Goal: Information Seeking & Learning: Find specific fact

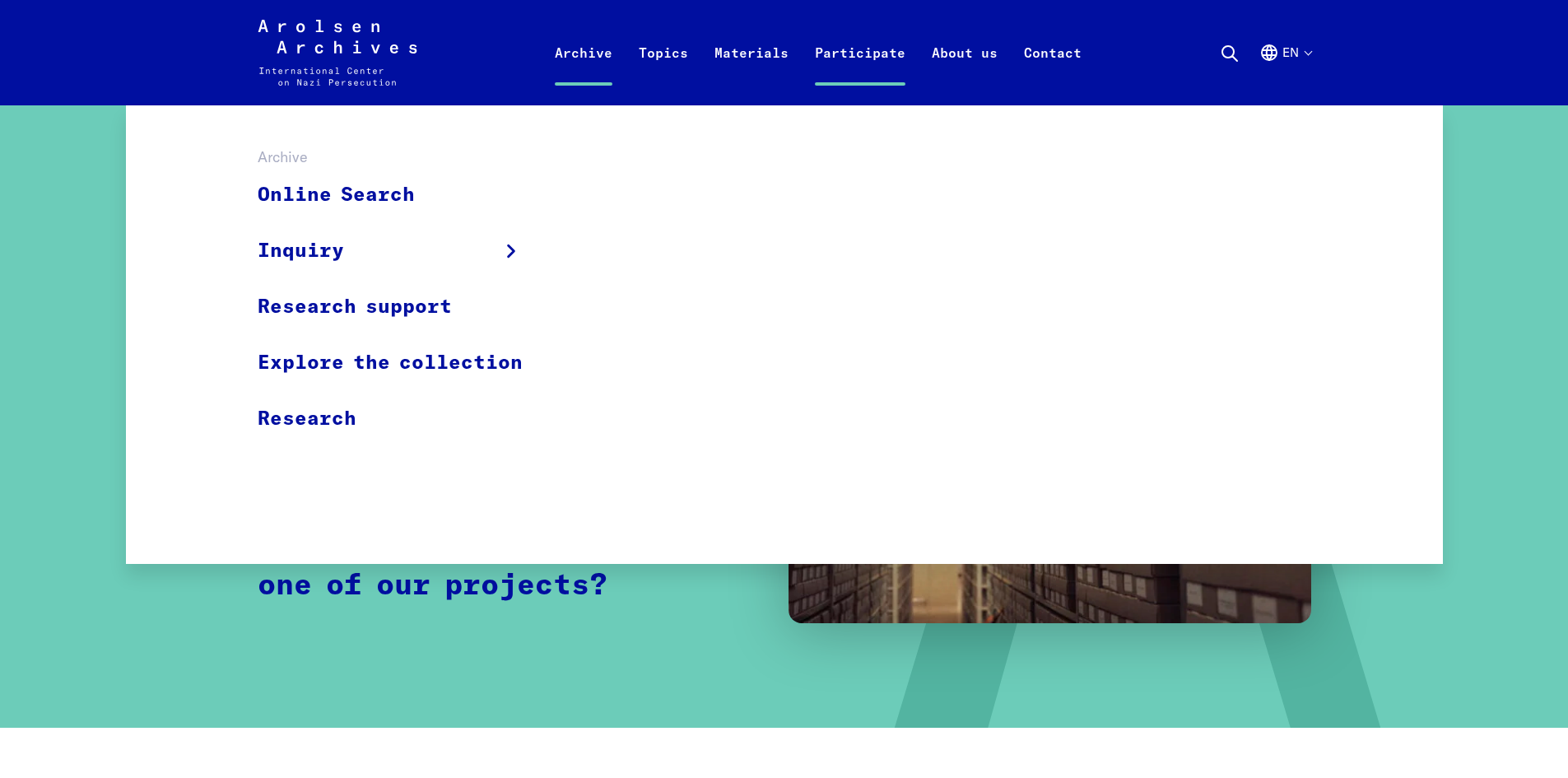
click at [575, 57] on link "Archive" at bounding box center [584, 73] width 84 height 66
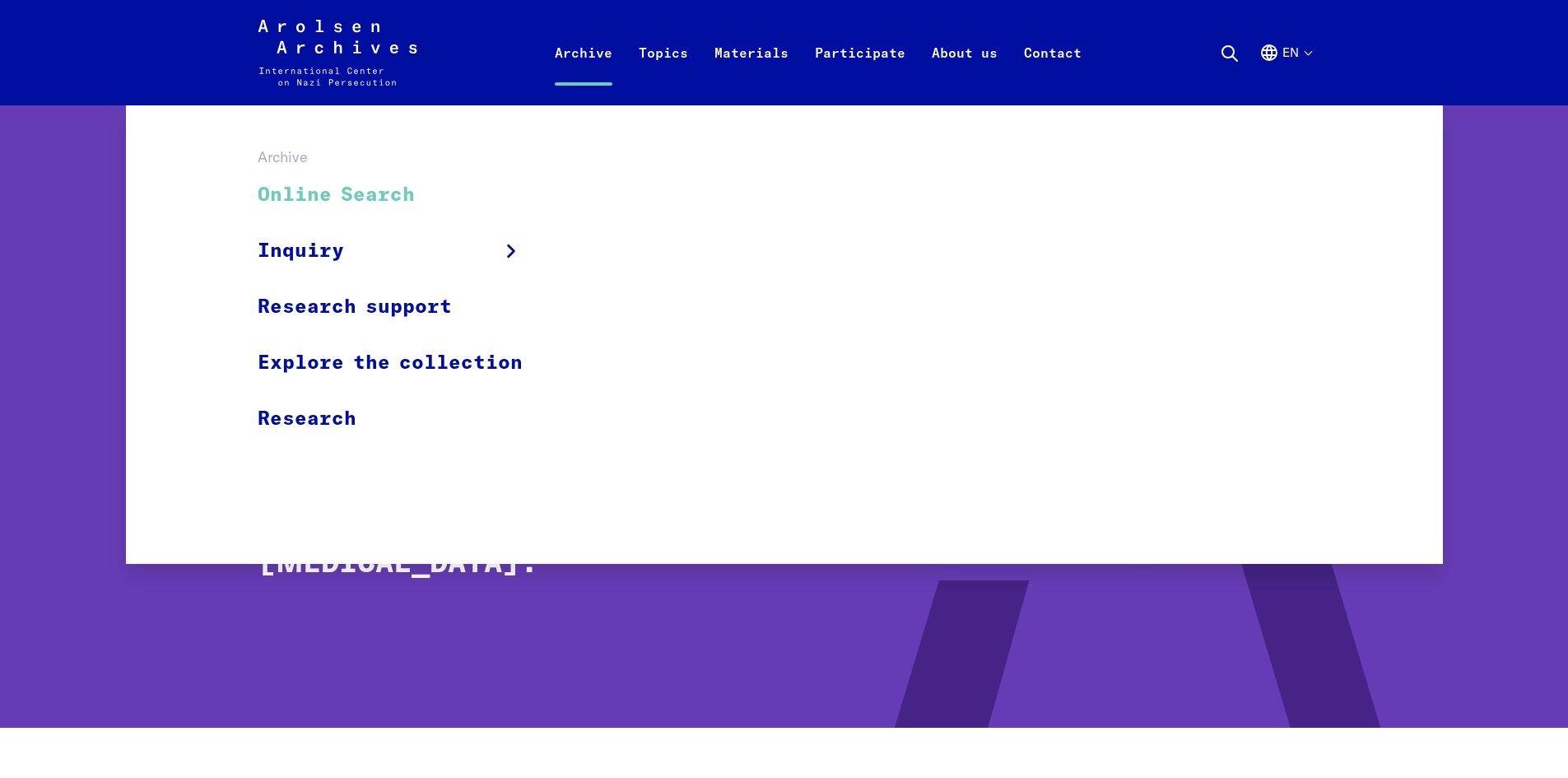
click at [426, 197] on link "Online Search" at bounding box center [401, 194] width 286 height 55
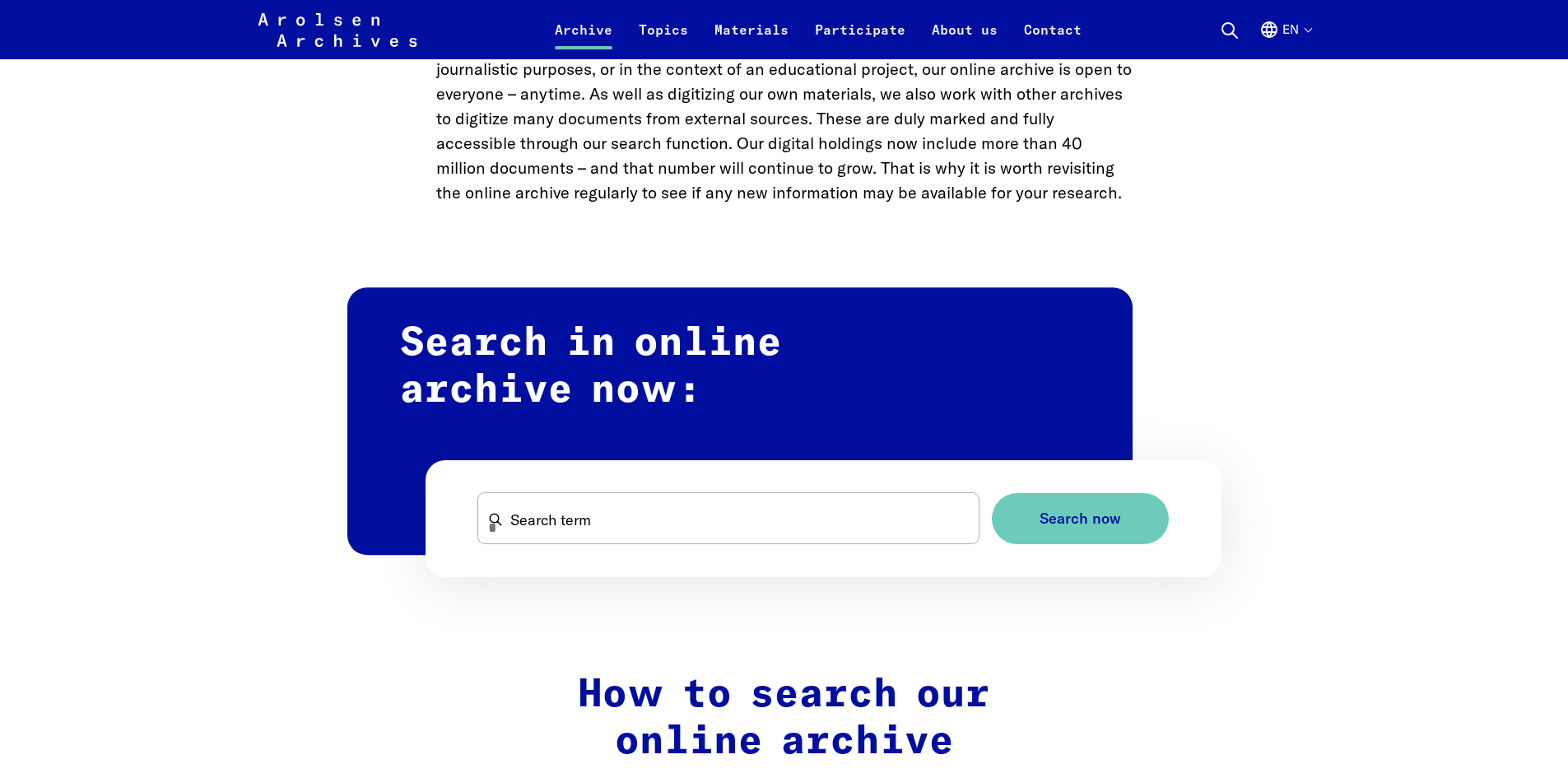
scroll to position [823, 0]
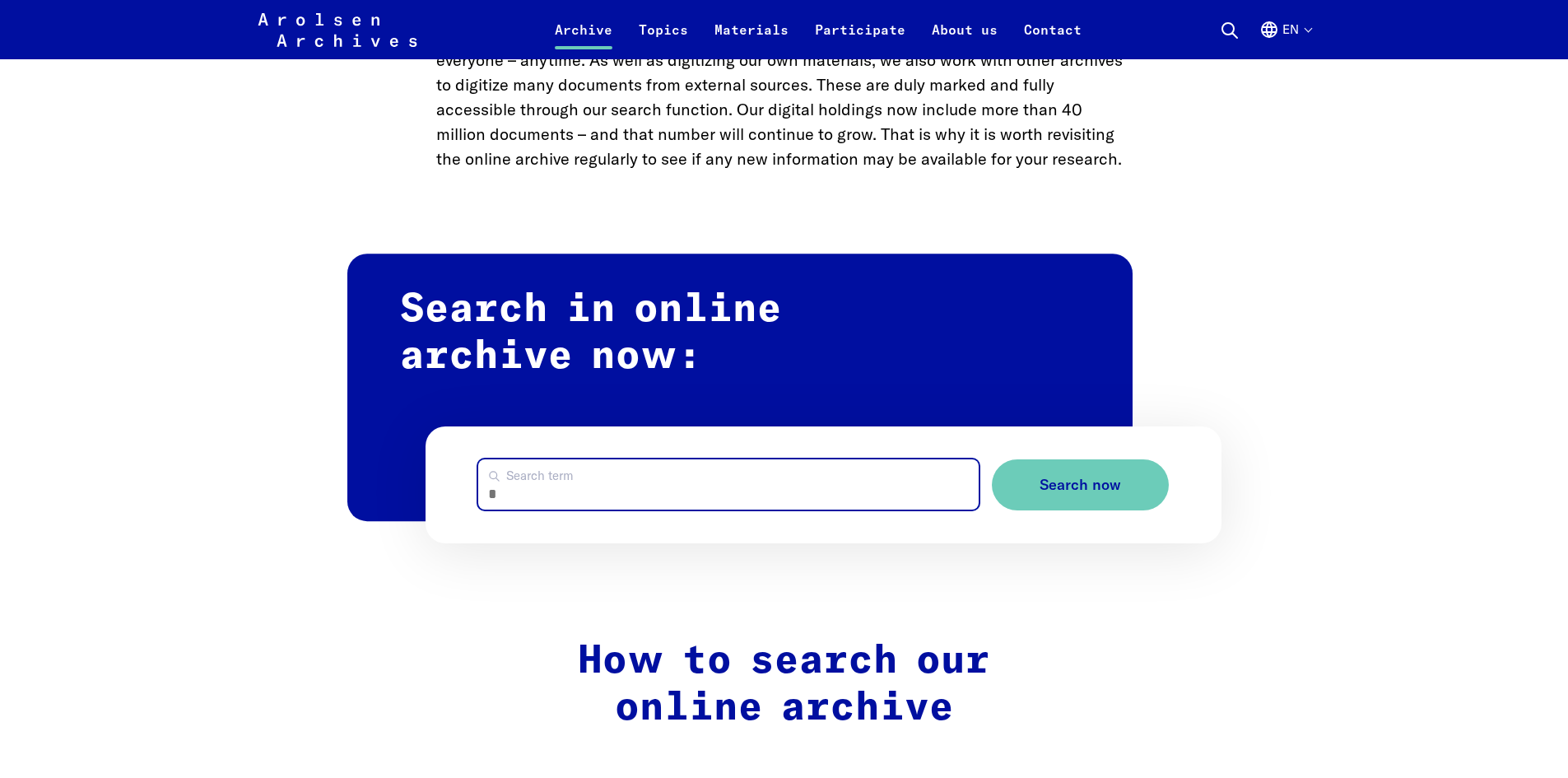
click at [554, 492] on input "Search term" at bounding box center [728, 485] width 500 height 50
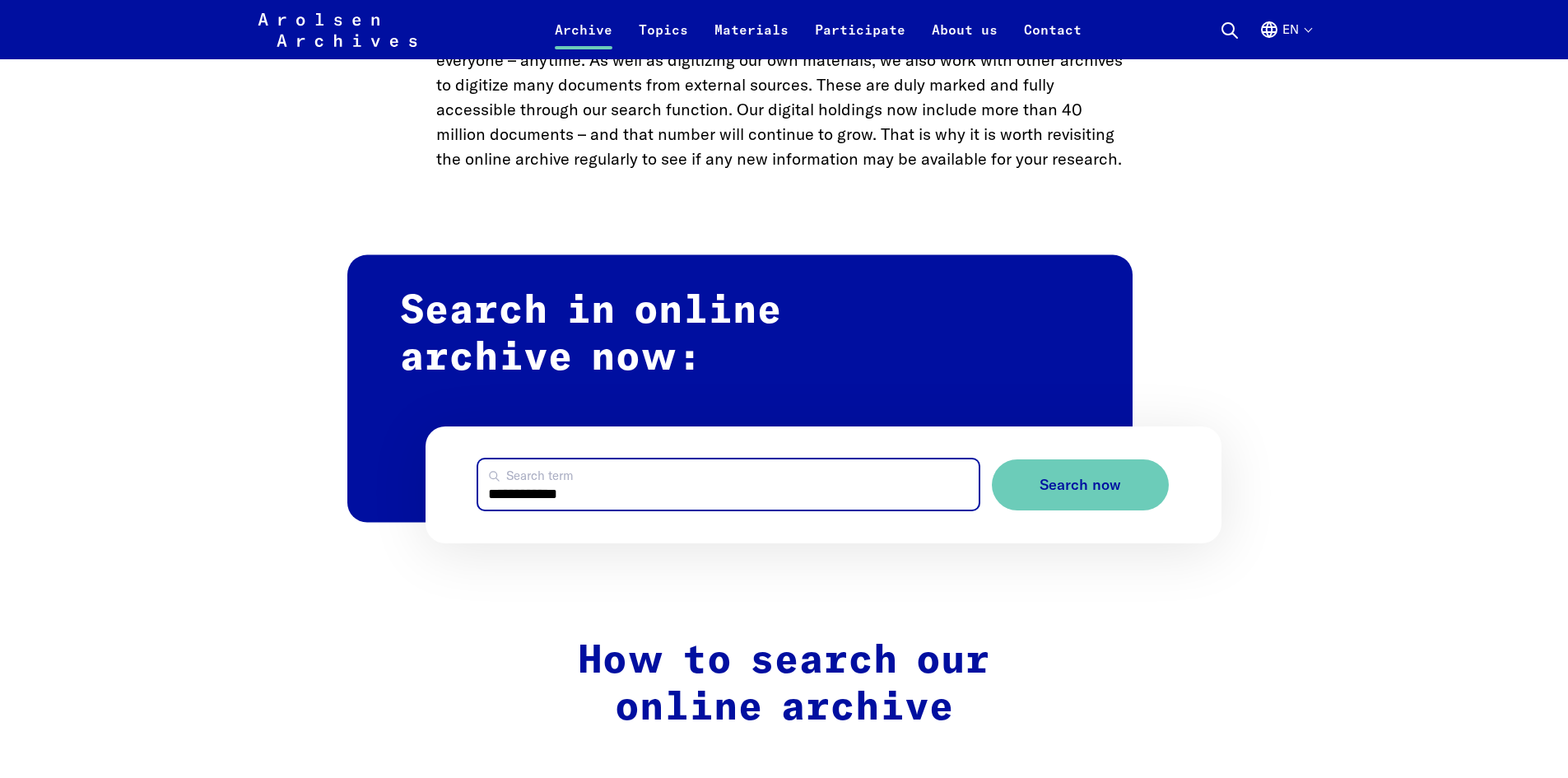
scroll to position [658, 0]
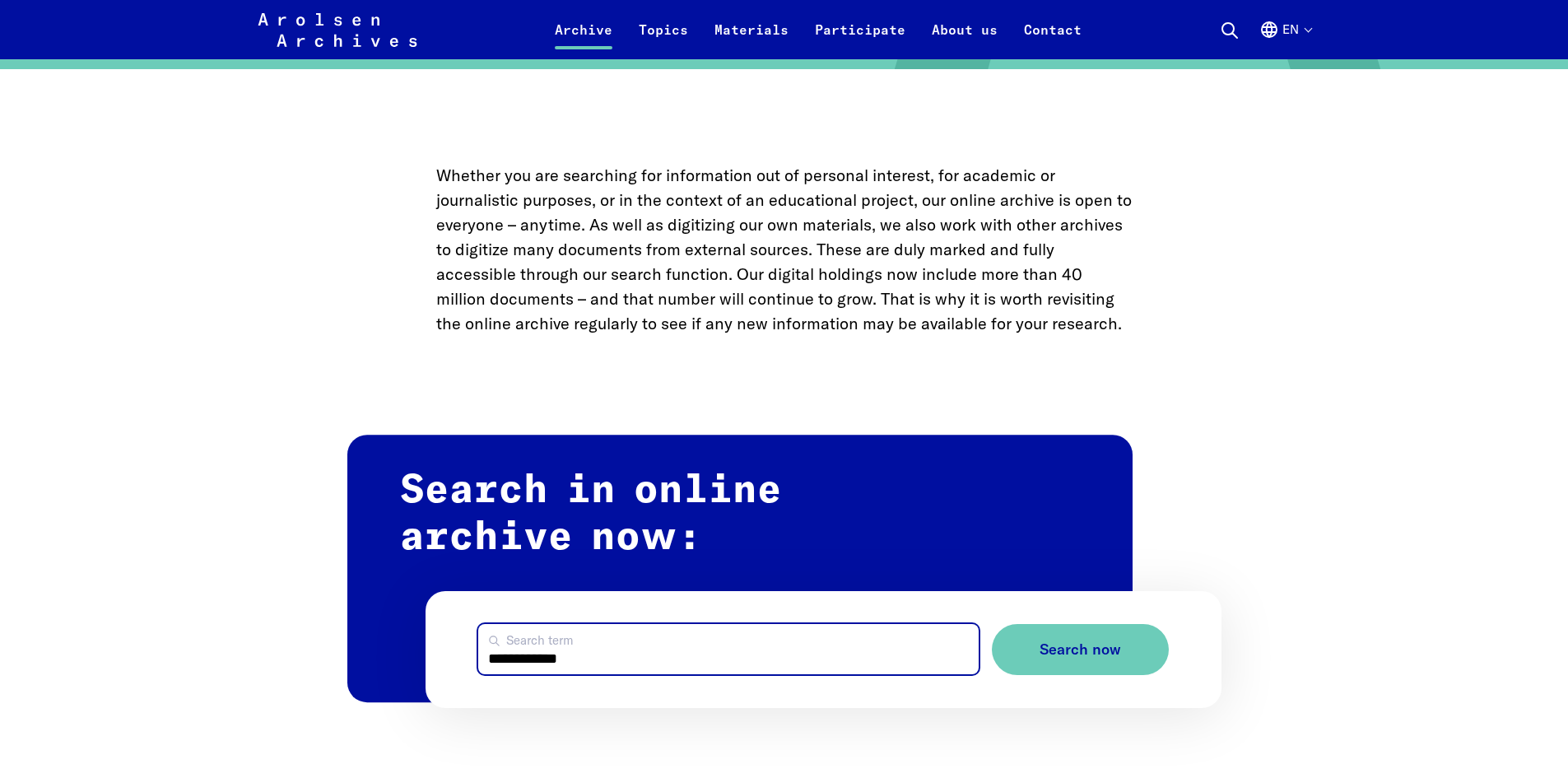
click at [510, 652] on input "**********" at bounding box center [728, 649] width 500 height 50
click at [571, 666] on input "**********" at bounding box center [728, 649] width 500 height 50
type input "**********"
click at [992, 624] on button "Search now" at bounding box center [1080, 650] width 177 height 52
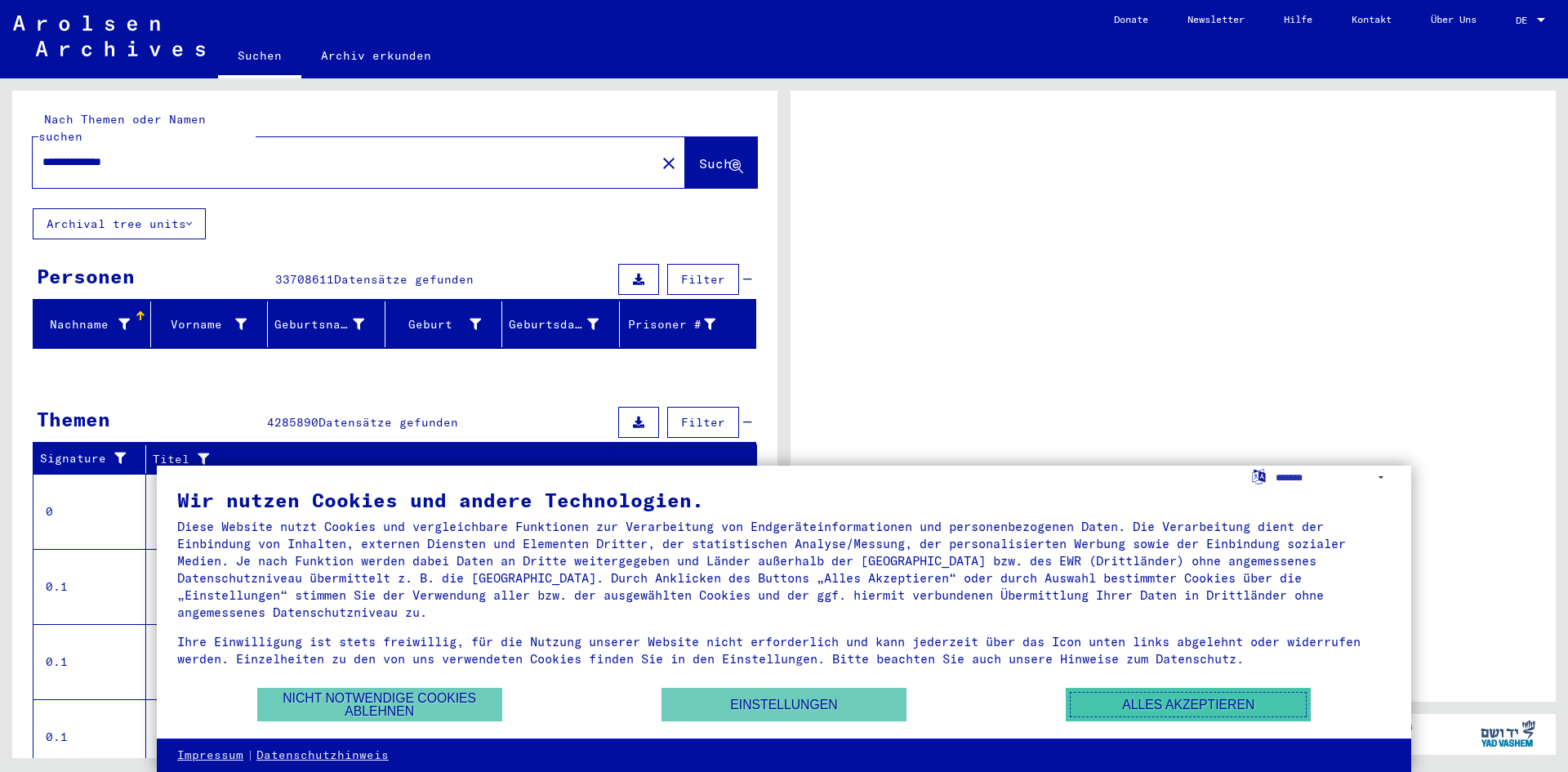
click at [1176, 710] on button "Alles akzeptieren" at bounding box center [1188, 704] width 245 height 34
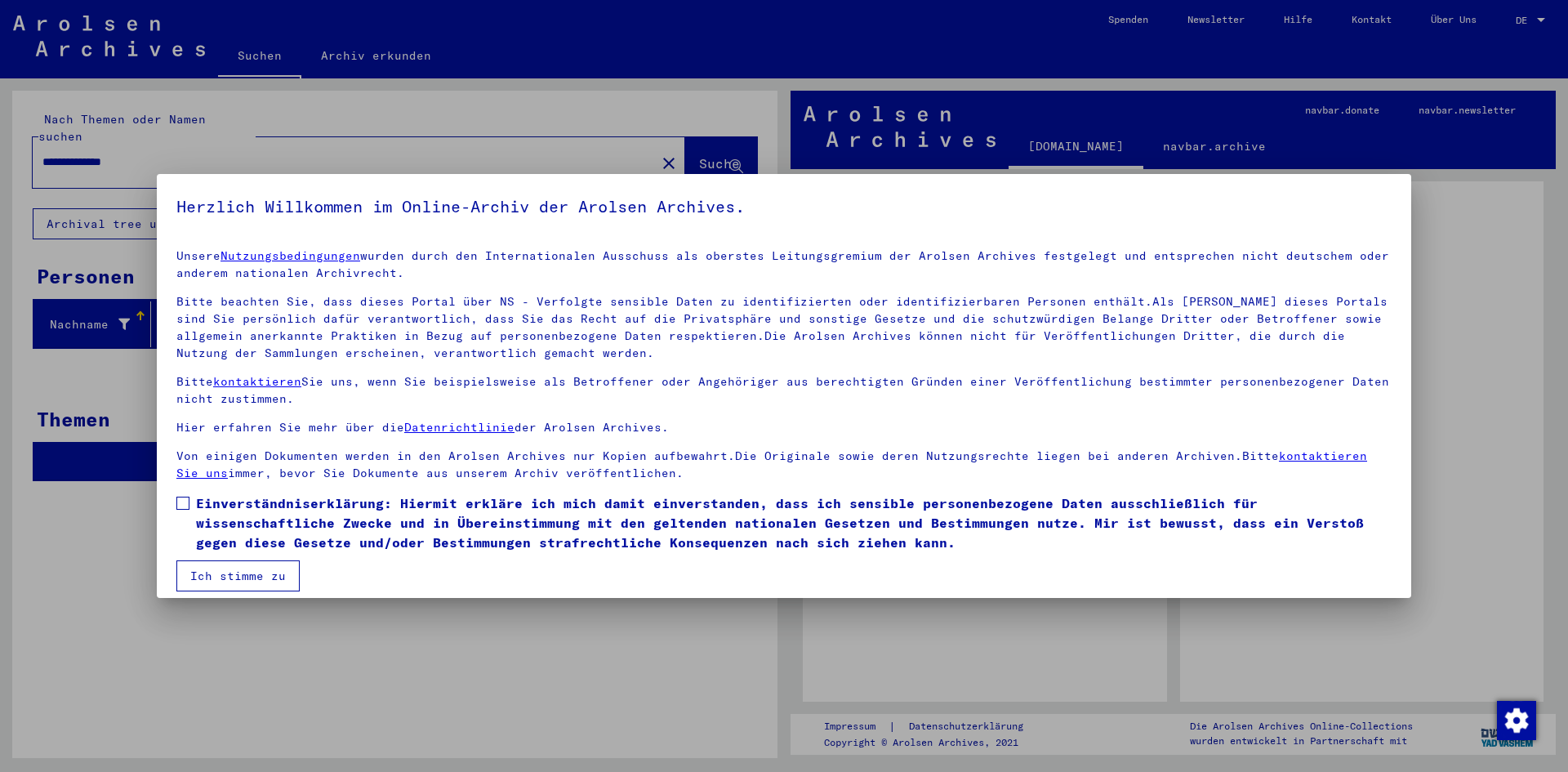
click at [174, 501] on mat-dialog-content "Unsere Nutzungsbedingungen wurden durch den Internationalen Ausschuss als obers…" at bounding box center [784, 414] width 1254 height 355
click at [181, 501] on span at bounding box center [183, 503] width 13 height 13
click at [227, 563] on button "Ich stimme zu" at bounding box center [238, 575] width 123 height 31
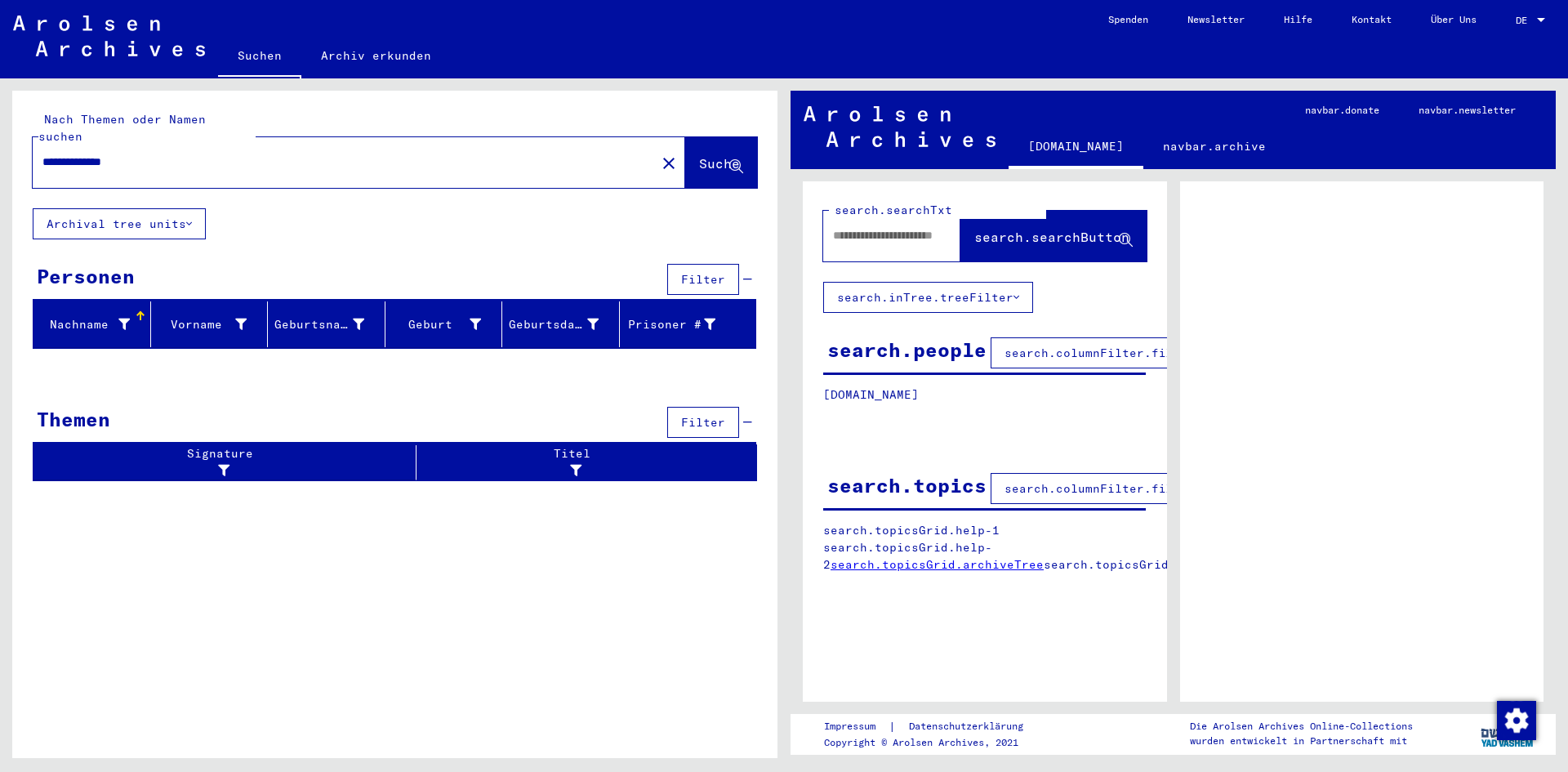
click at [51, 154] on input "**********" at bounding box center [344, 162] width 603 height 17
click at [89, 154] on input "**********" at bounding box center [344, 162] width 603 height 17
type input "**********"
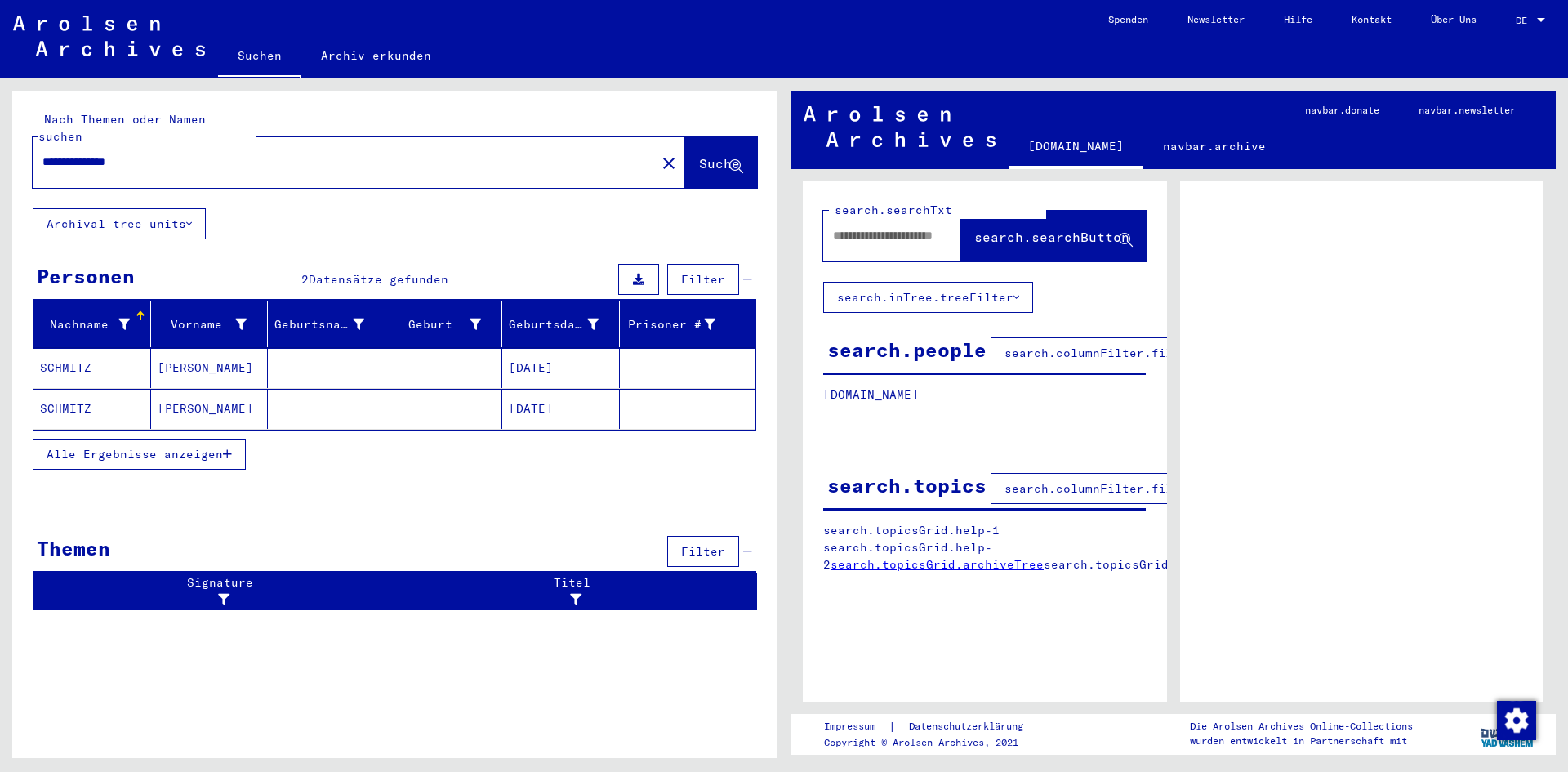
click at [238, 394] on mat-cell "FERNAND" at bounding box center [209, 409] width 117 height 40
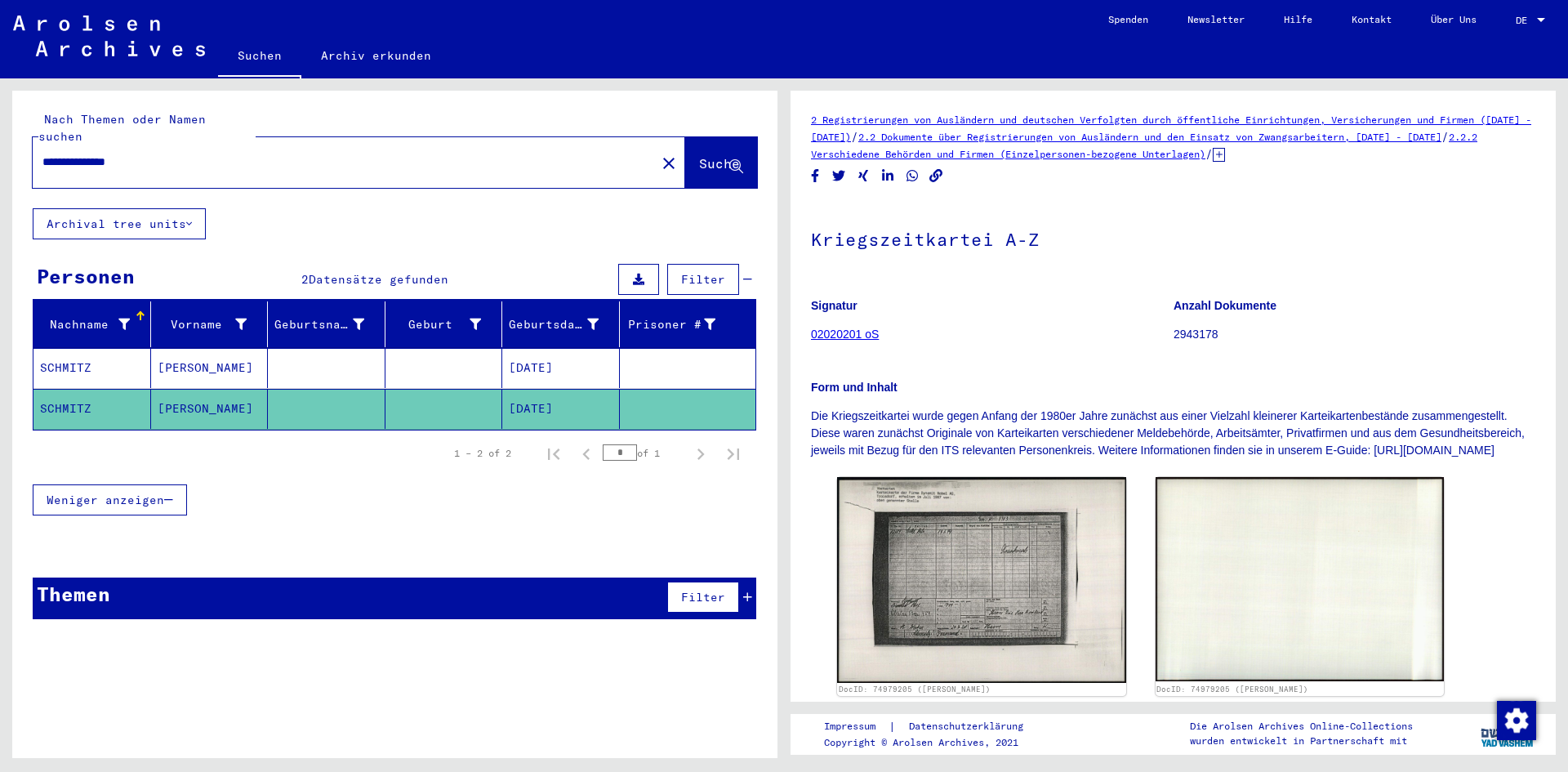
drag, startPoint x: 1028, startPoint y: 475, endPoint x: 786, endPoint y: 399, distance: 253.7
click at [786, 399] on div "2 Registrierungen von Ausländern und deutschen Verfolgten durch öffentliche Ein…" at bounding box center [1176, 419] width 784 height 680
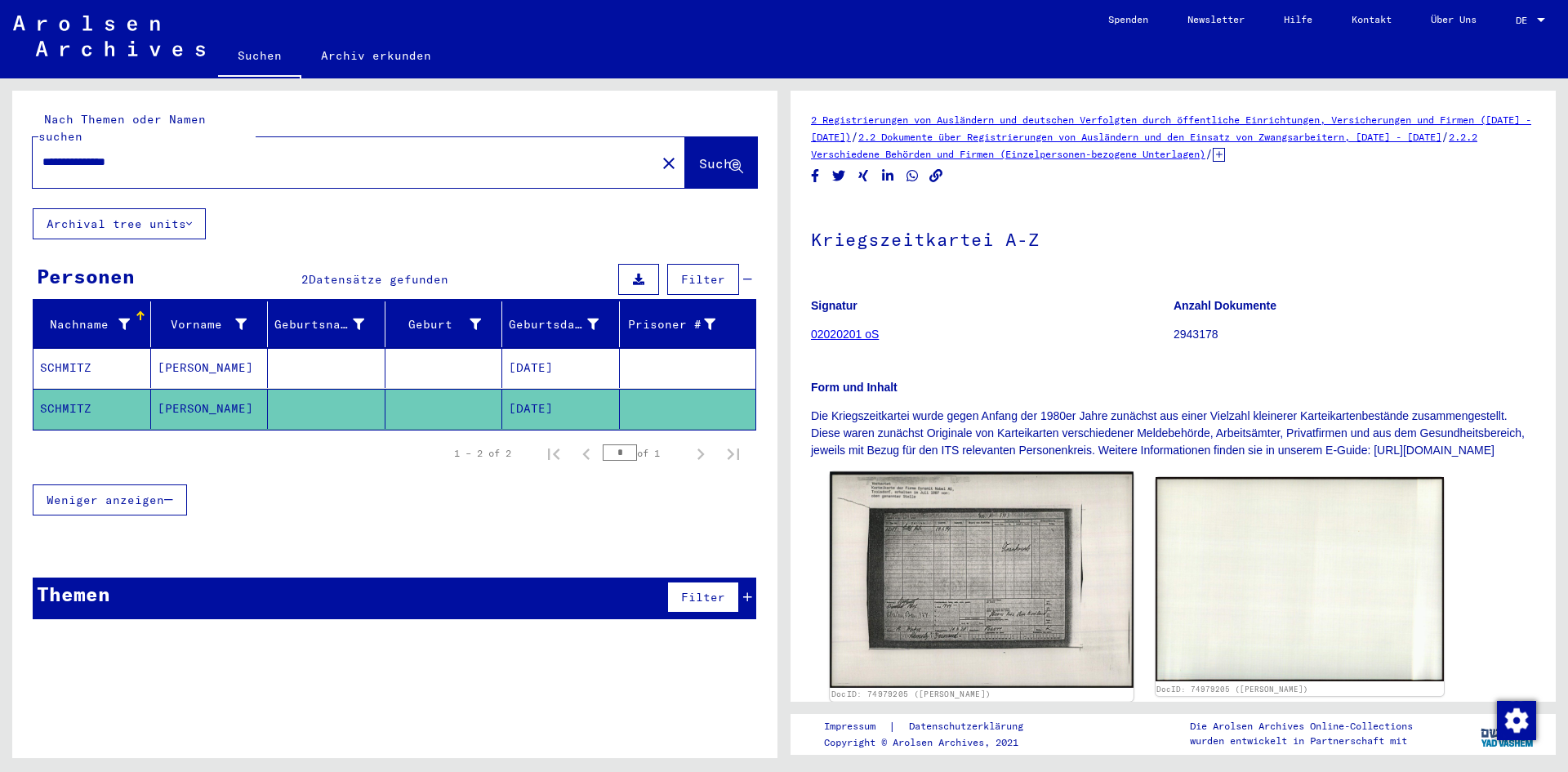
click at [976, 552] on img at bounding box center [980, 580] width 302 height 216
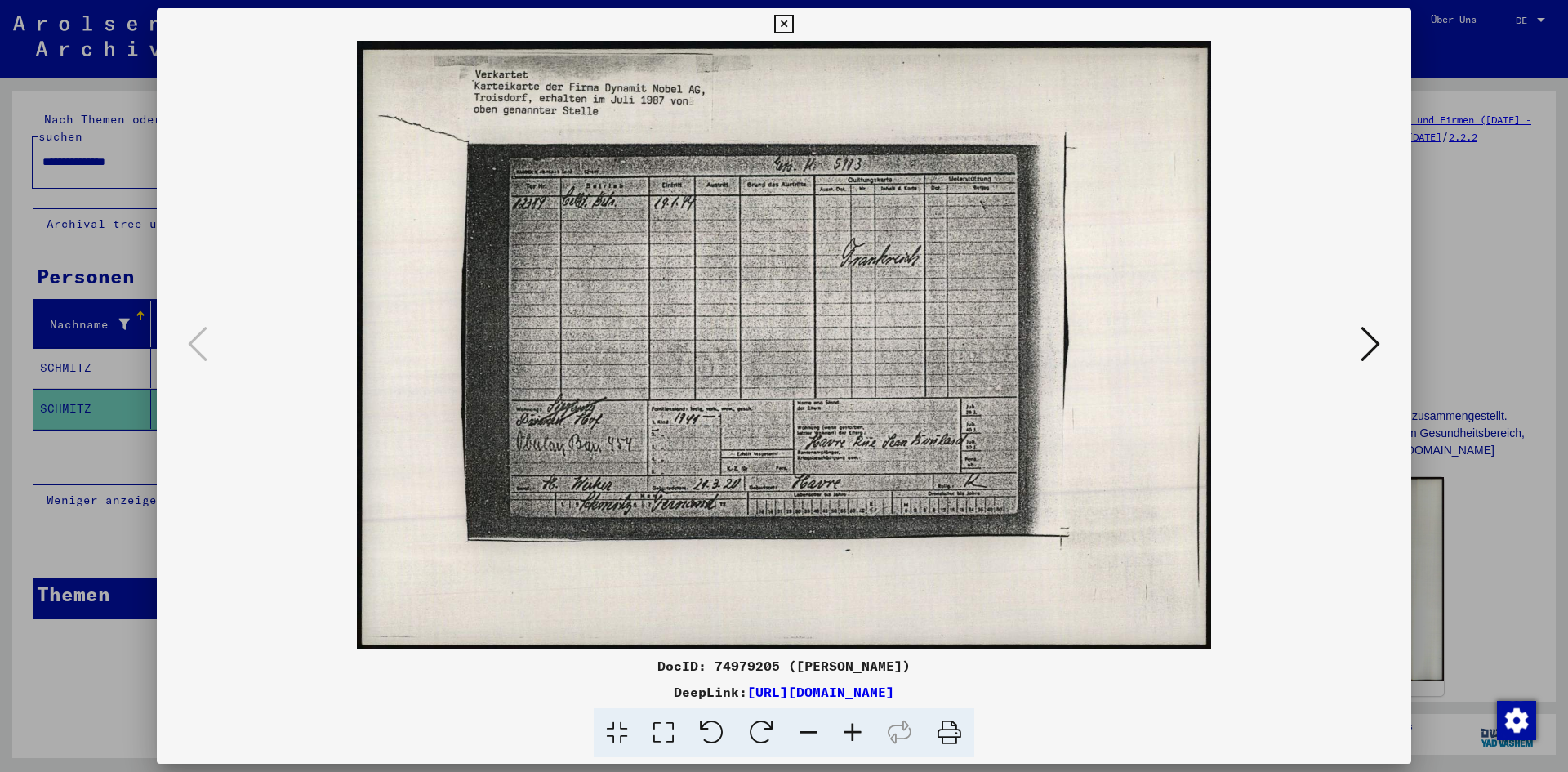
click at [855, 739] on icon at bounding box center [853, 733] width 44 height 50
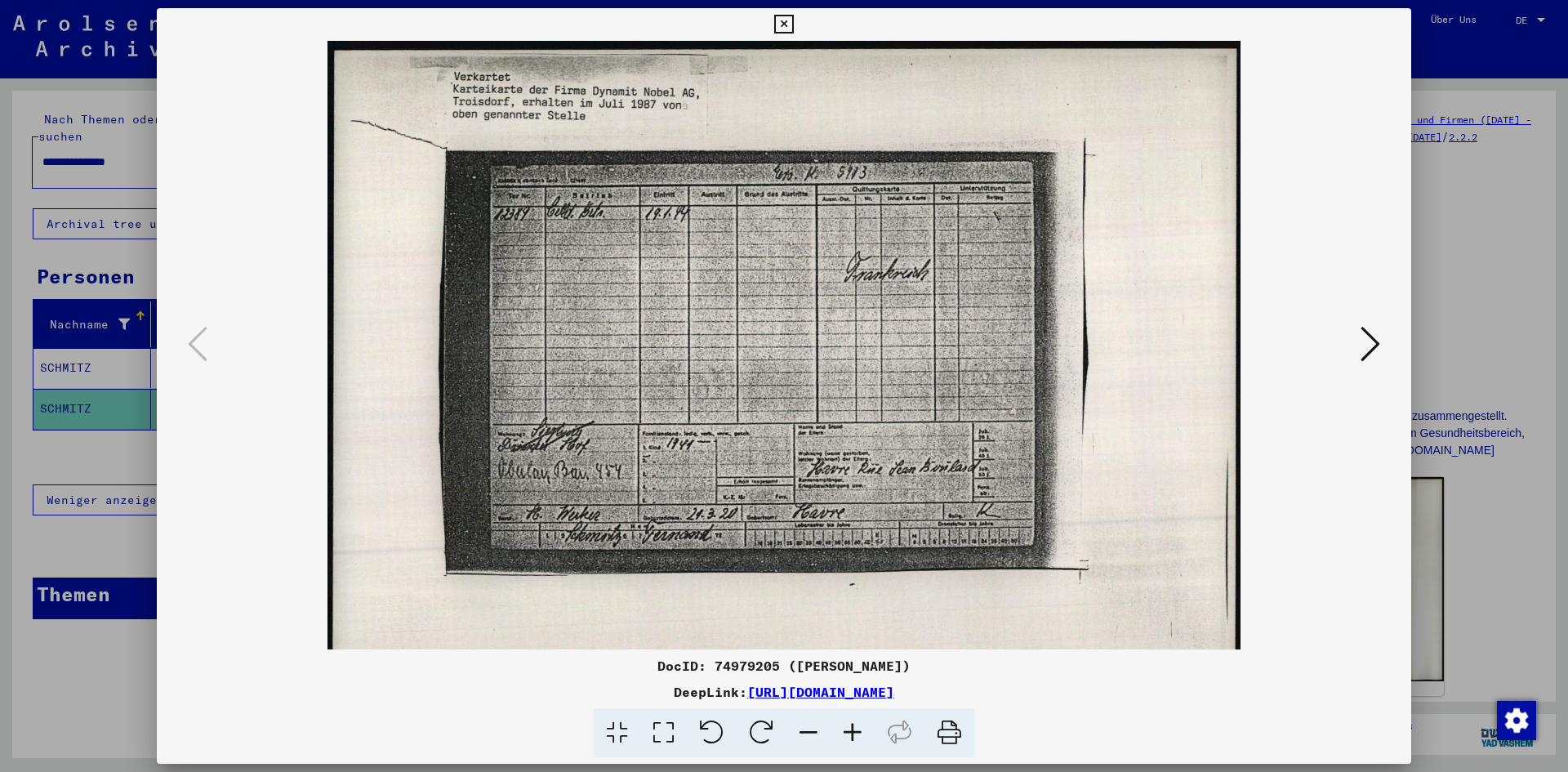
click at [855, 739] on icon at bounding box center [853, 733] width 44 height 50
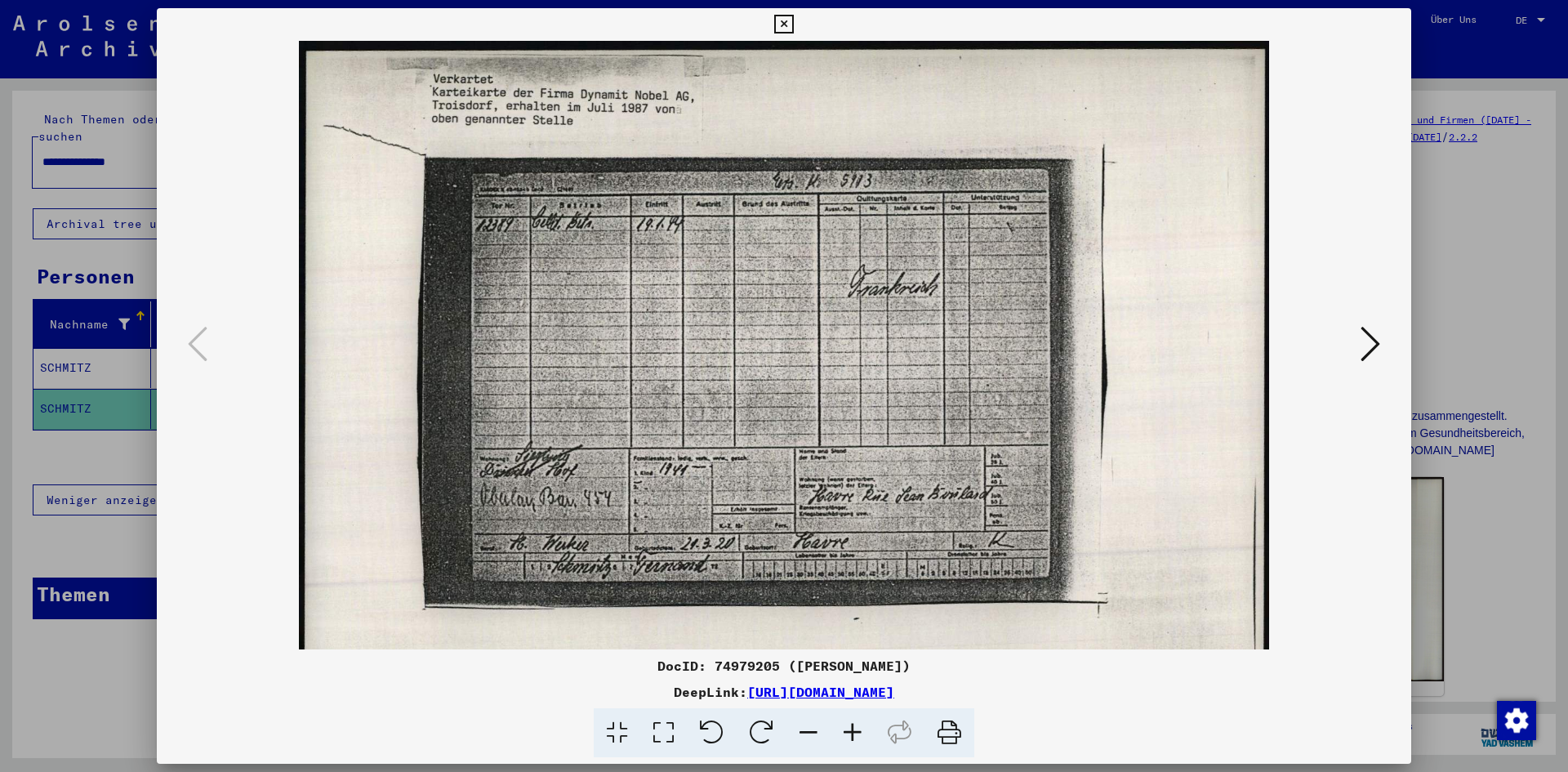
click at [855, 739] on icon at bounding box center [853, 733] width 44 height 50
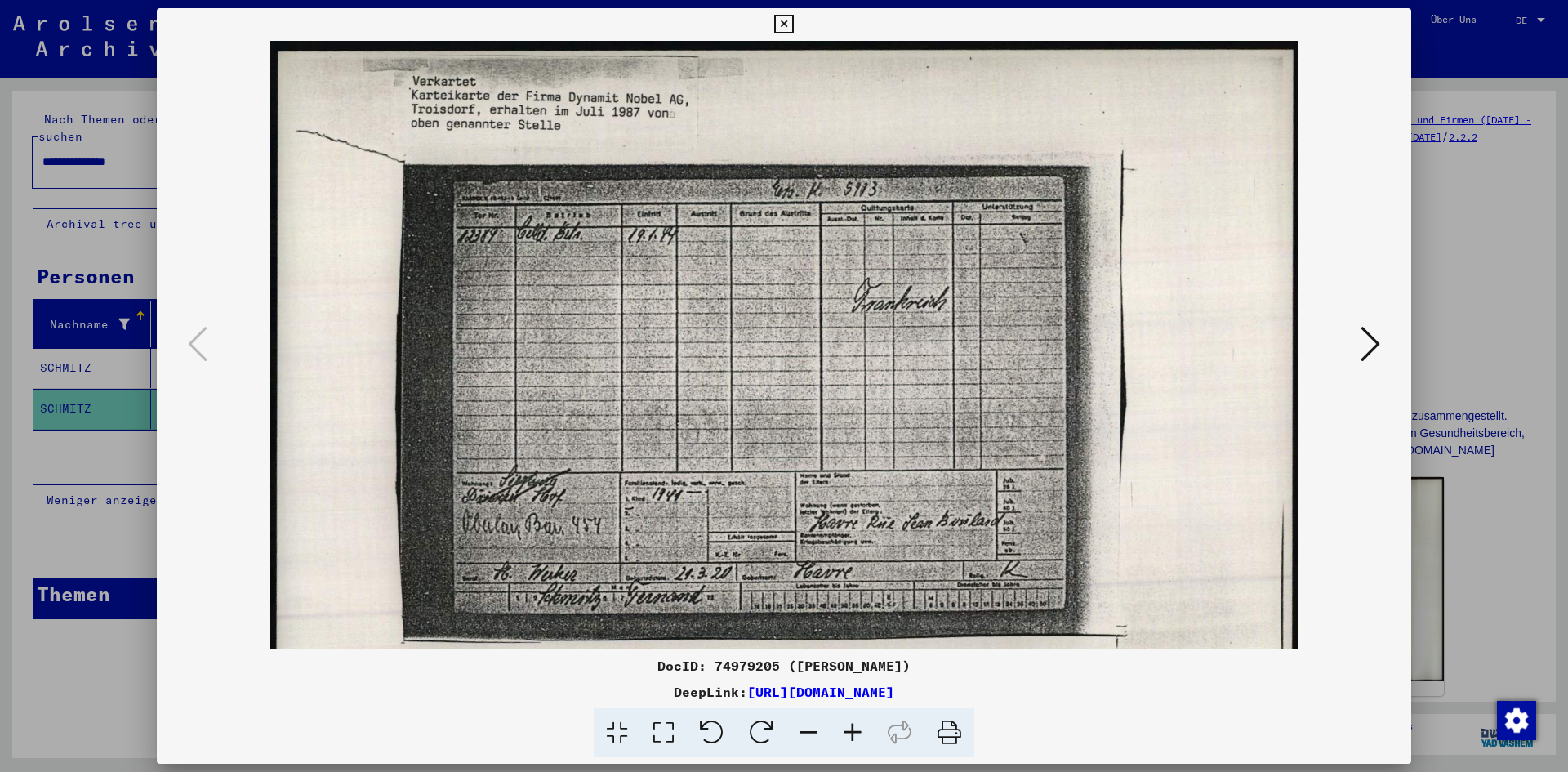
click at [855, 739] on icon at bounding box center [853, 733] width 44 height 50
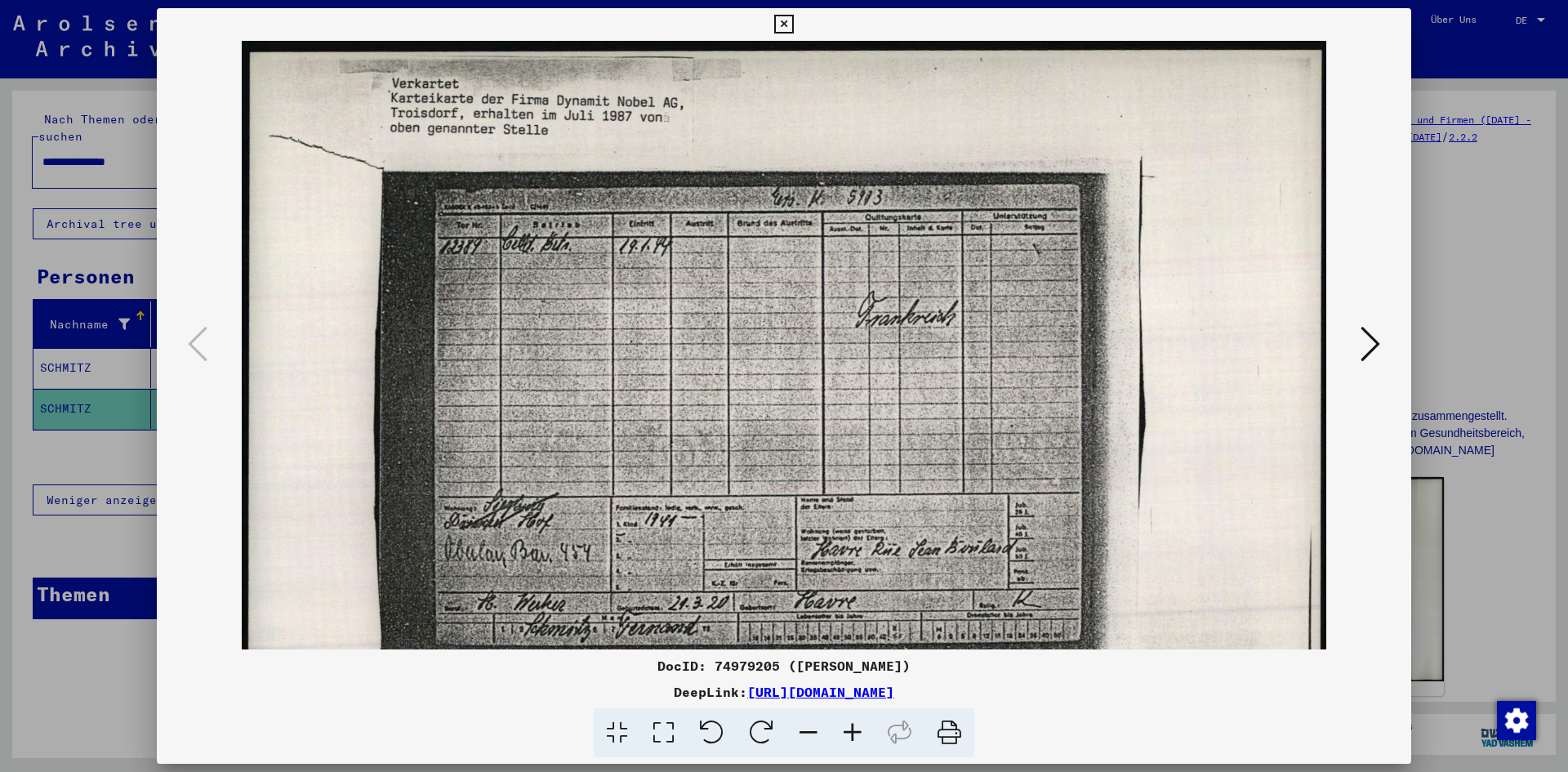
click at [855, 739] on icon at bounding box center [853, 733] width 44 height 50
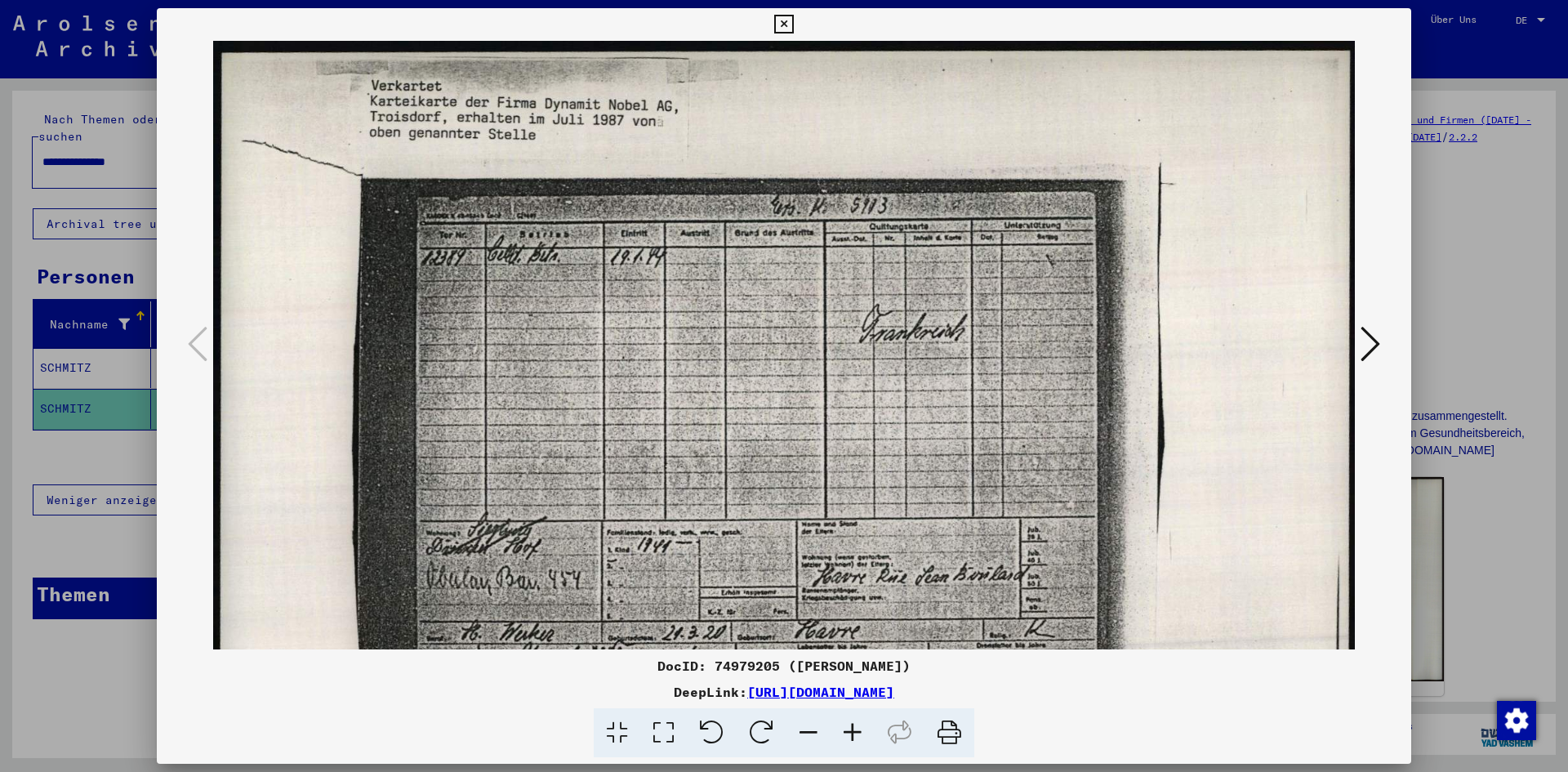
click at [855, 739] on icon at bounding box center [853, 733] width 44 height 50
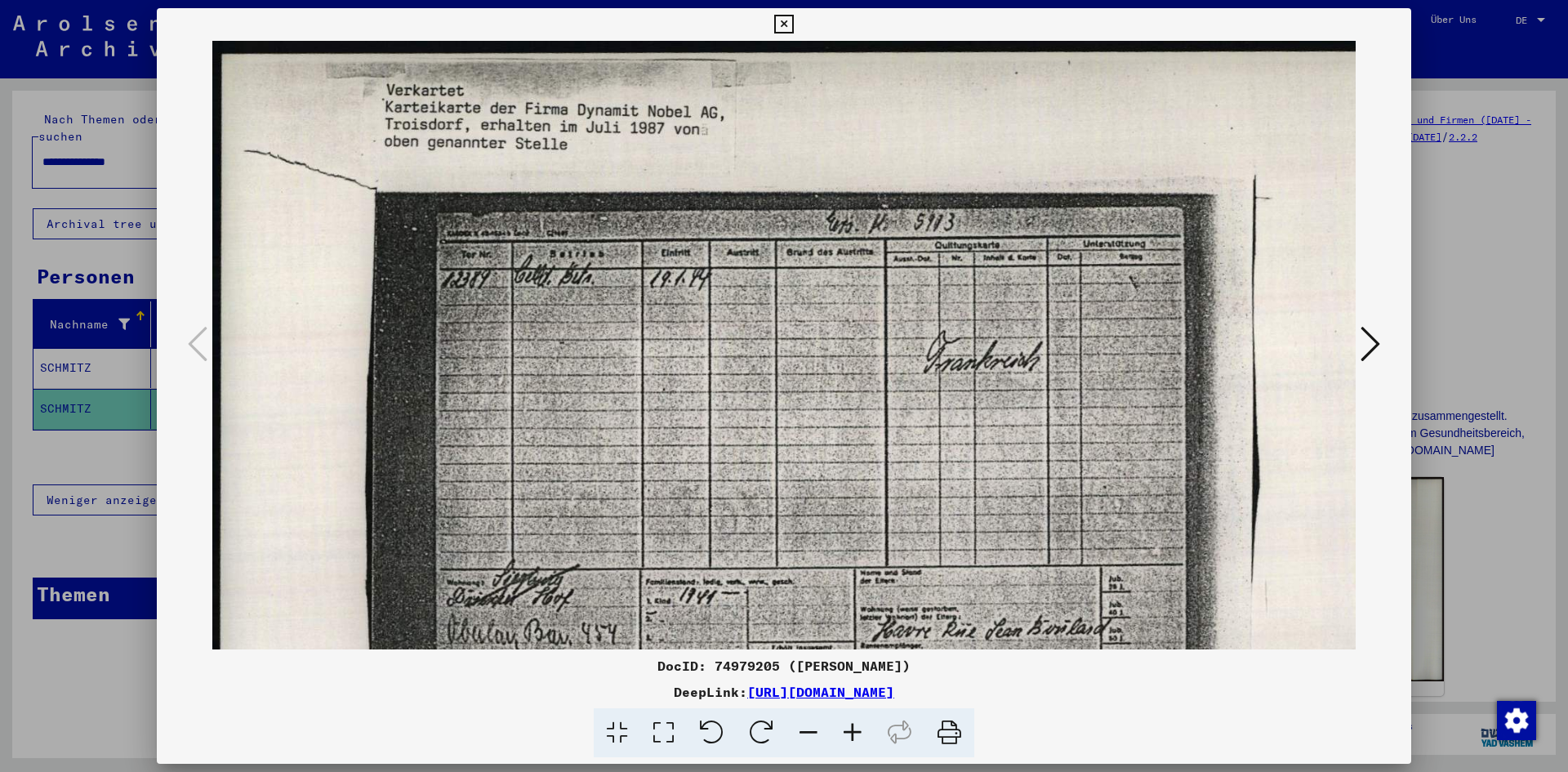
click at [855, 739] on icon at bounding box center [853, 733] width 44 height 50
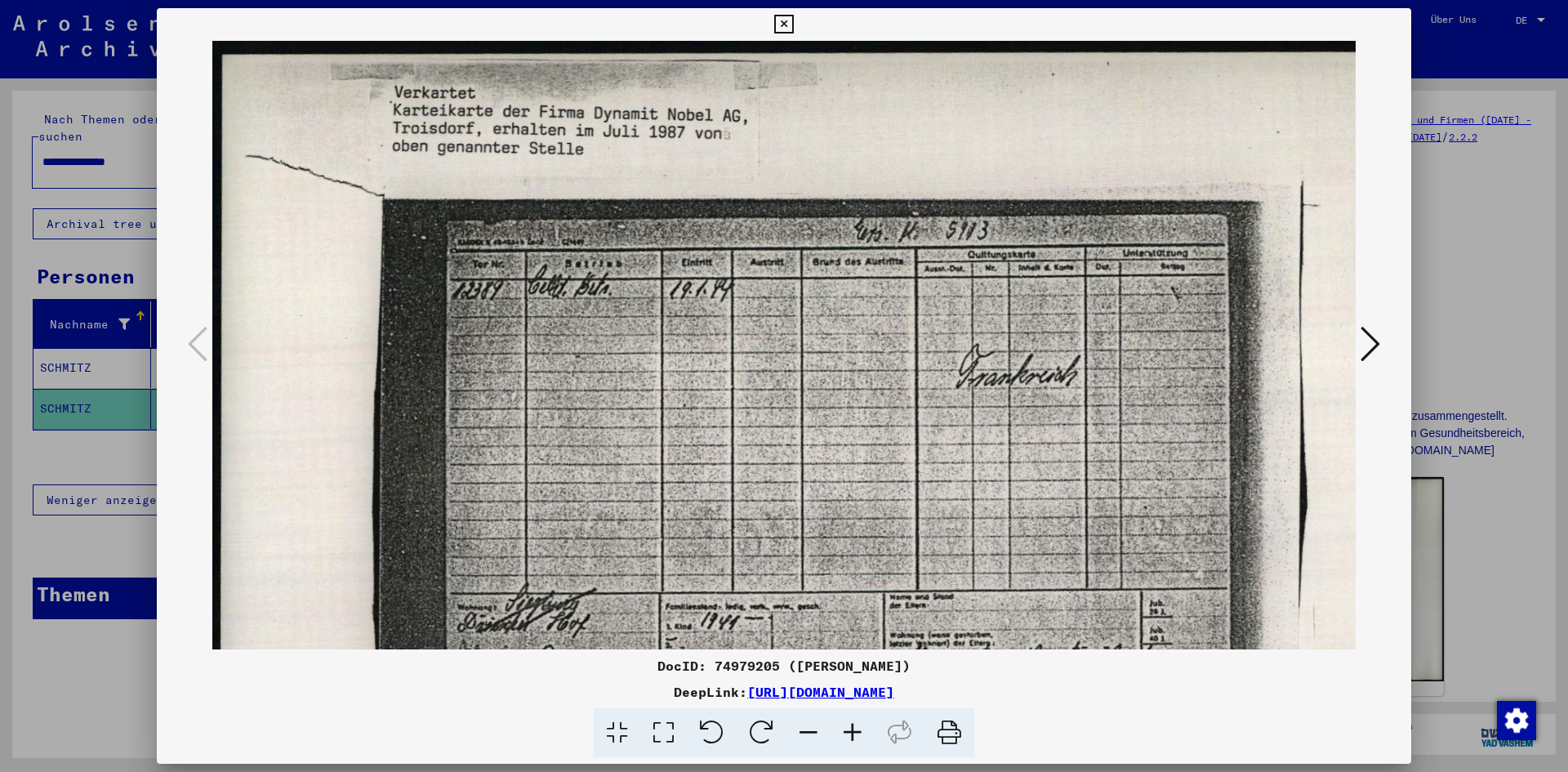
click at [855, 739] on icon at bounding box center [853, 733] width 44 height 50
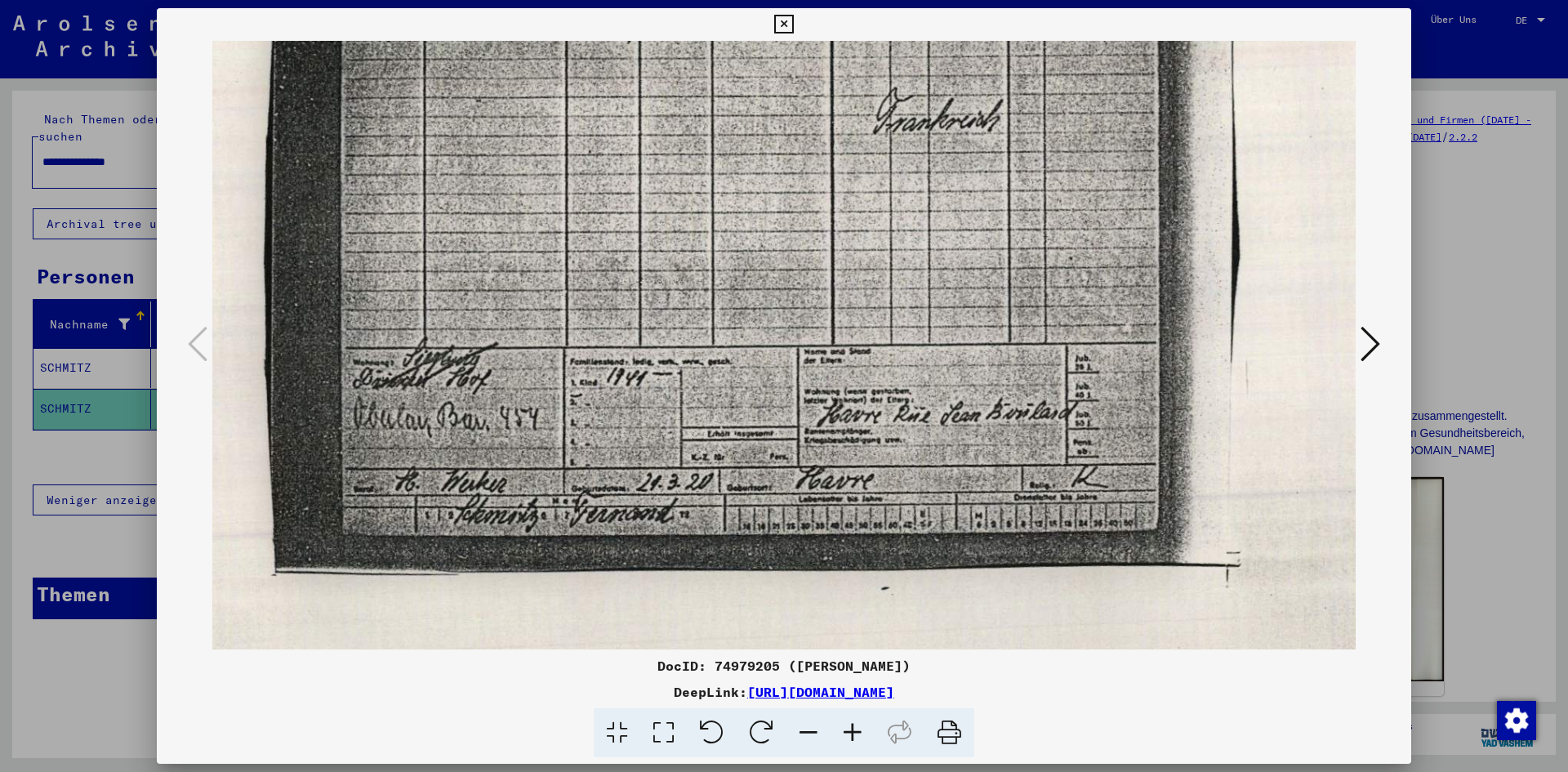
scroll to position [270, 112]
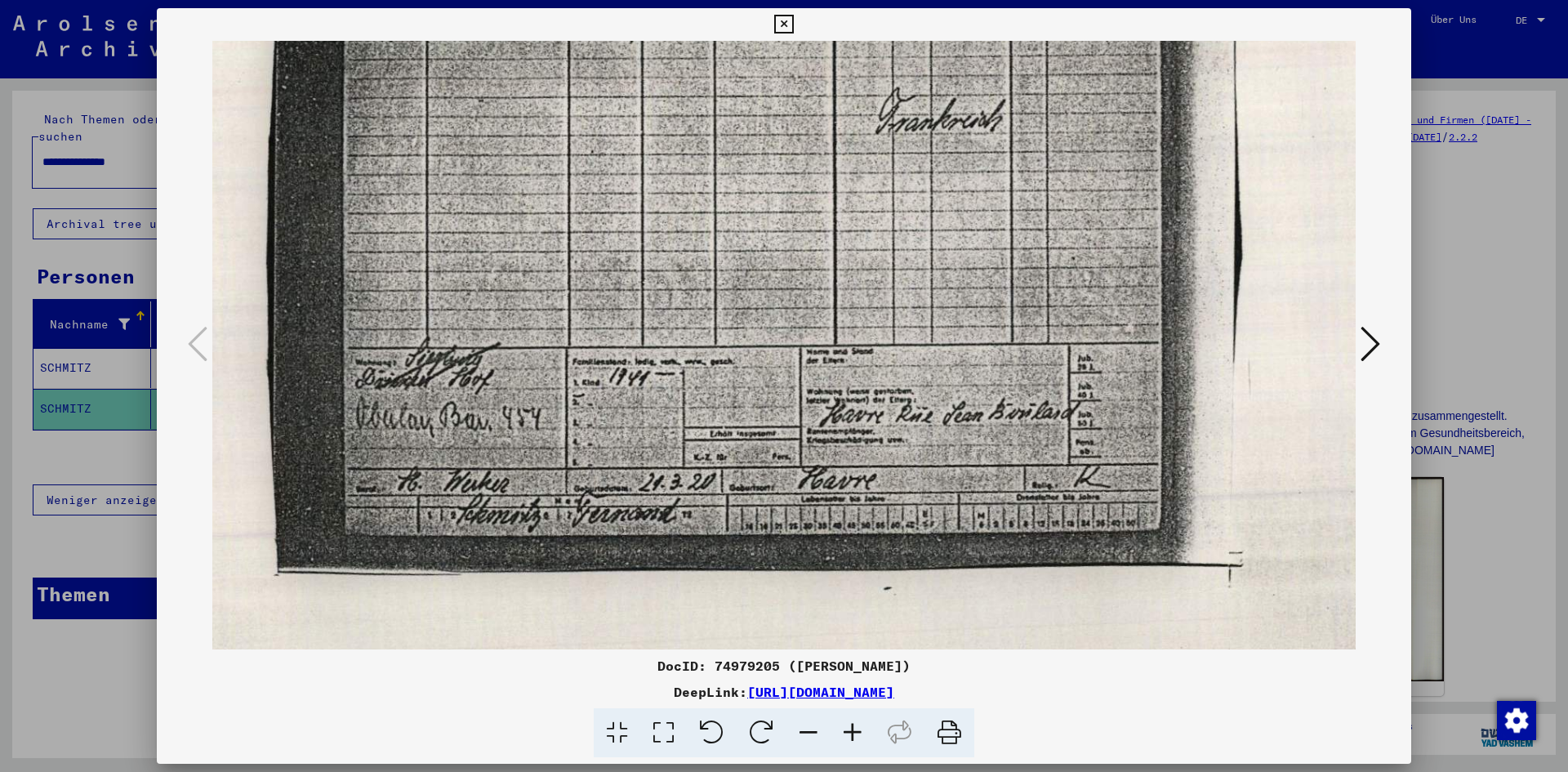
drag, startPoint x: 627, startPoint y: 502, endPoint x: 494, endPoint y: 232, distance: 301.0
click at [494, 232] on img at bounding box center [785, 259] width 1371 height 976
click at [856, 716] on icon at bounding box center [853, 733] width 44 height 50
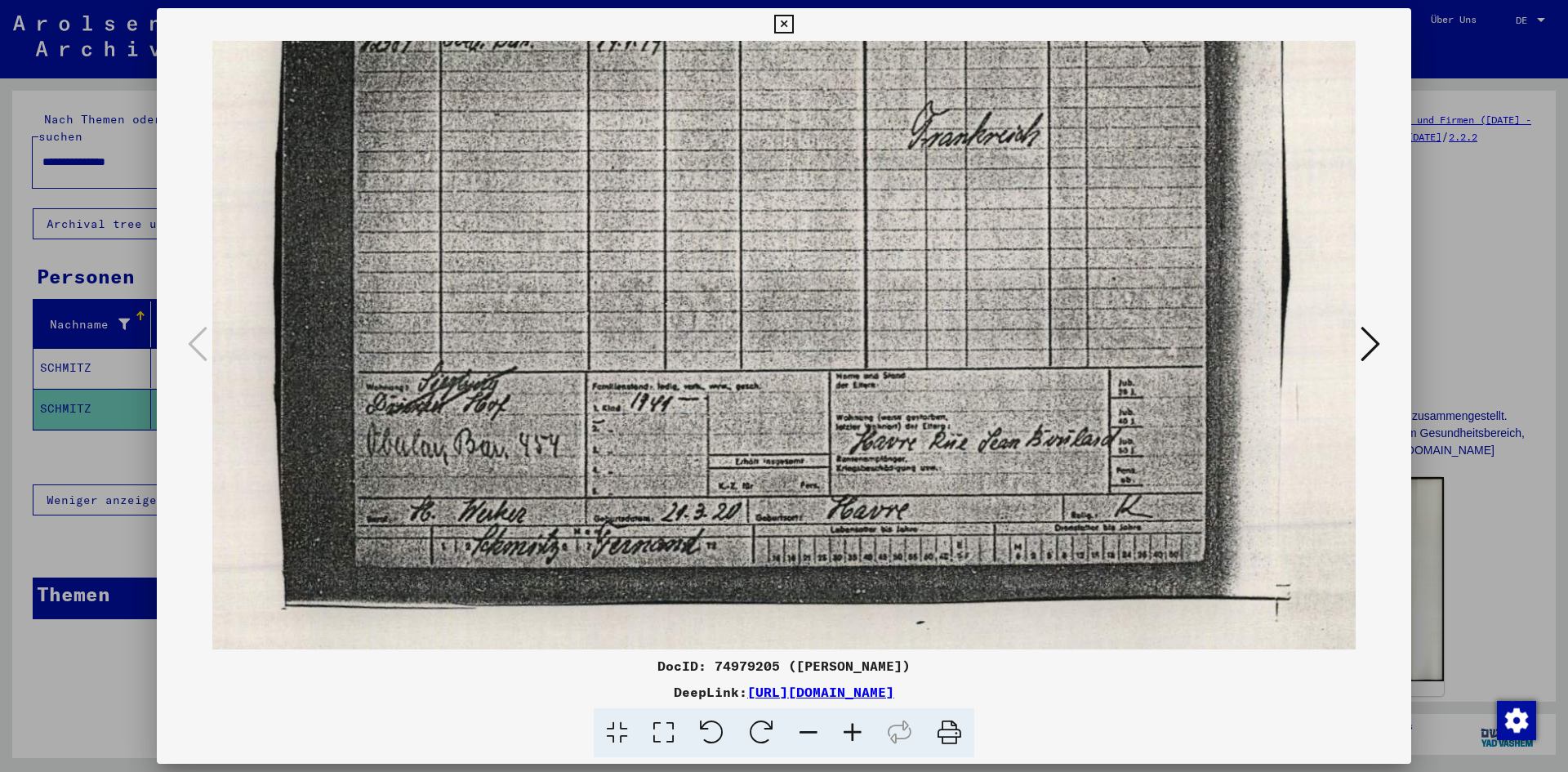
click at [856, 716] on icon at bounding box center [853, 733] width 44 height 50
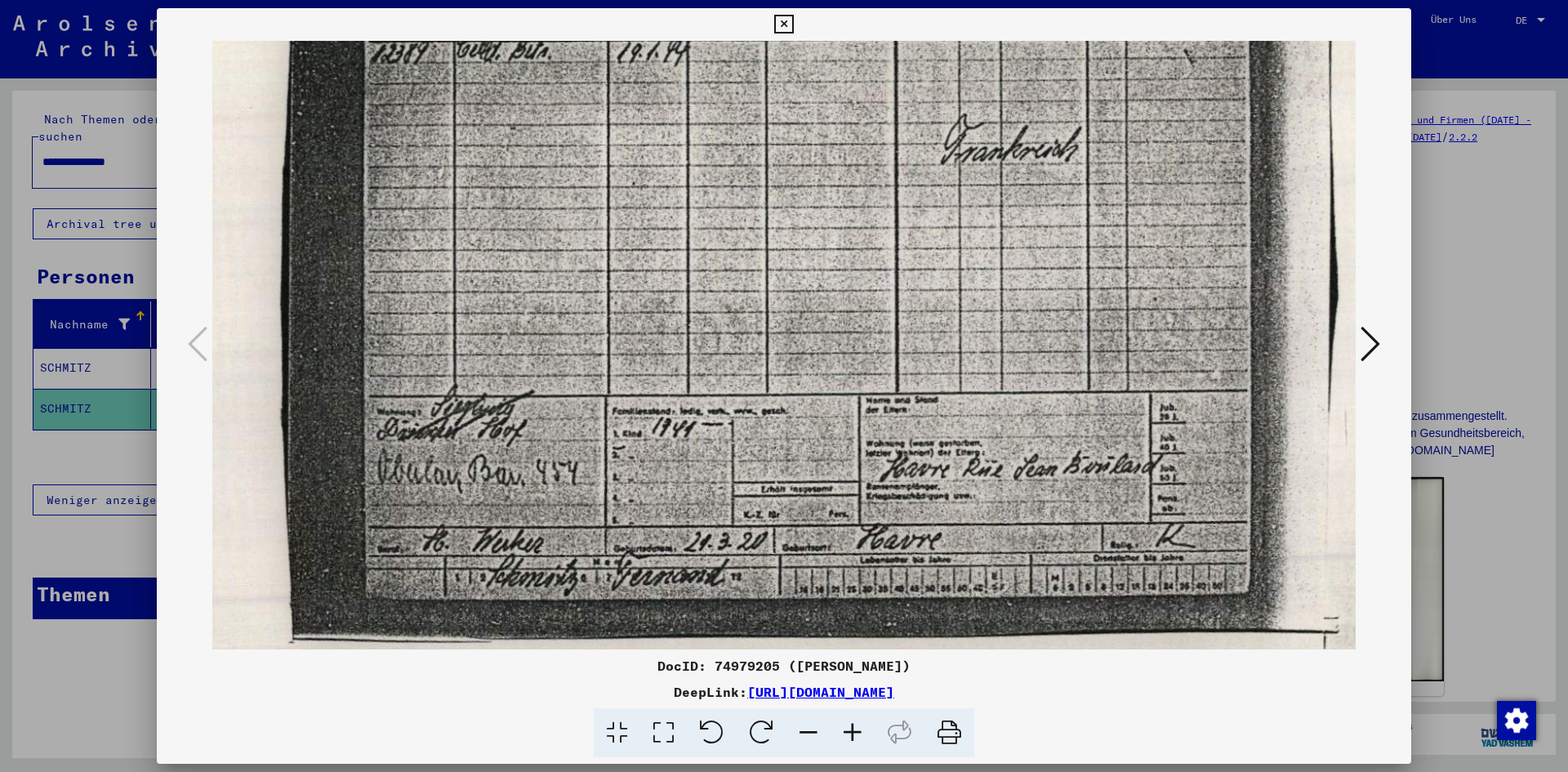
click at [856, 716] on icon at bounding box center [853, 733] width 44 height 50
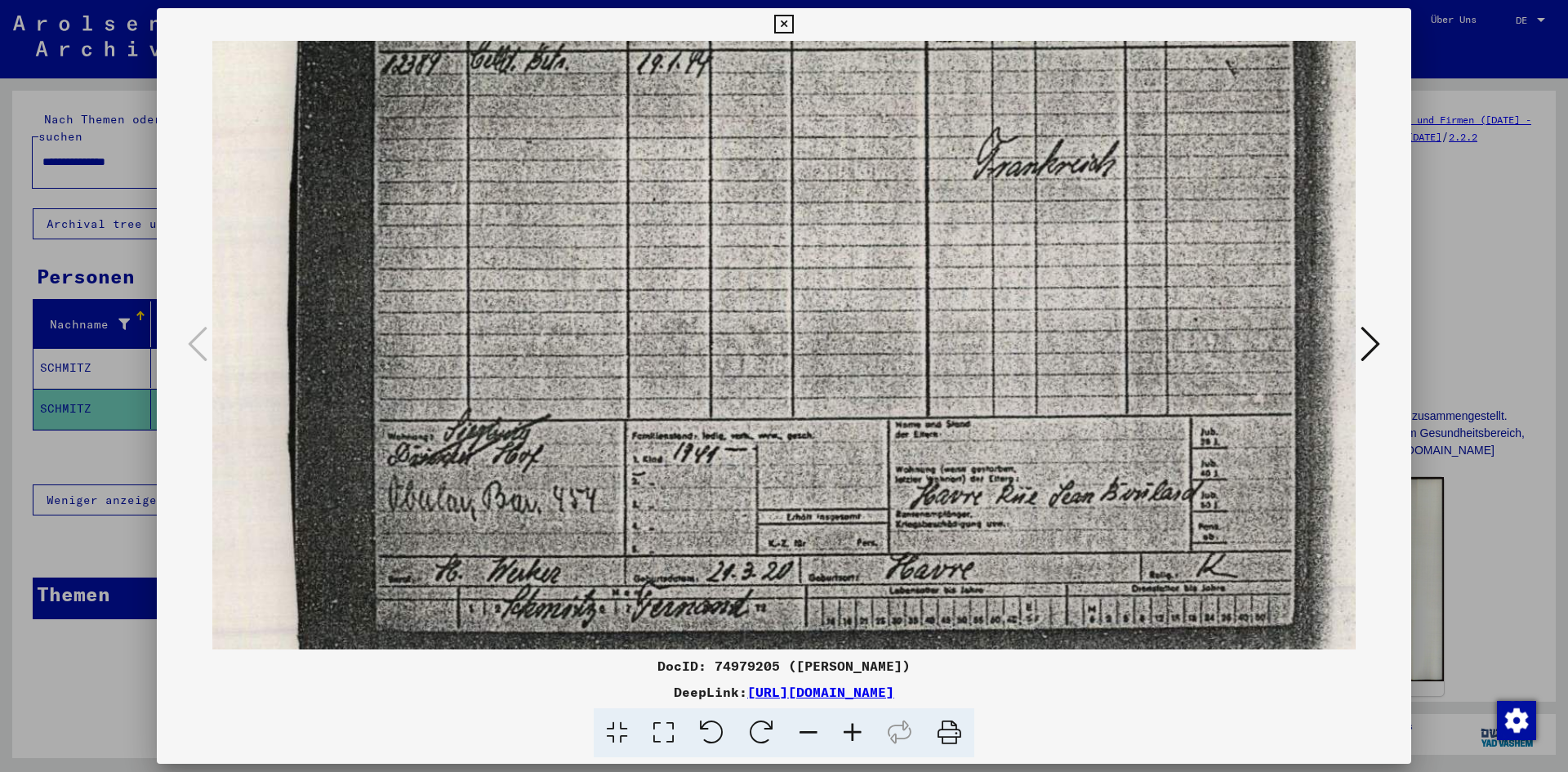
click at [856, 716] on icon at bounding box center [853, 733] width 44 height 50
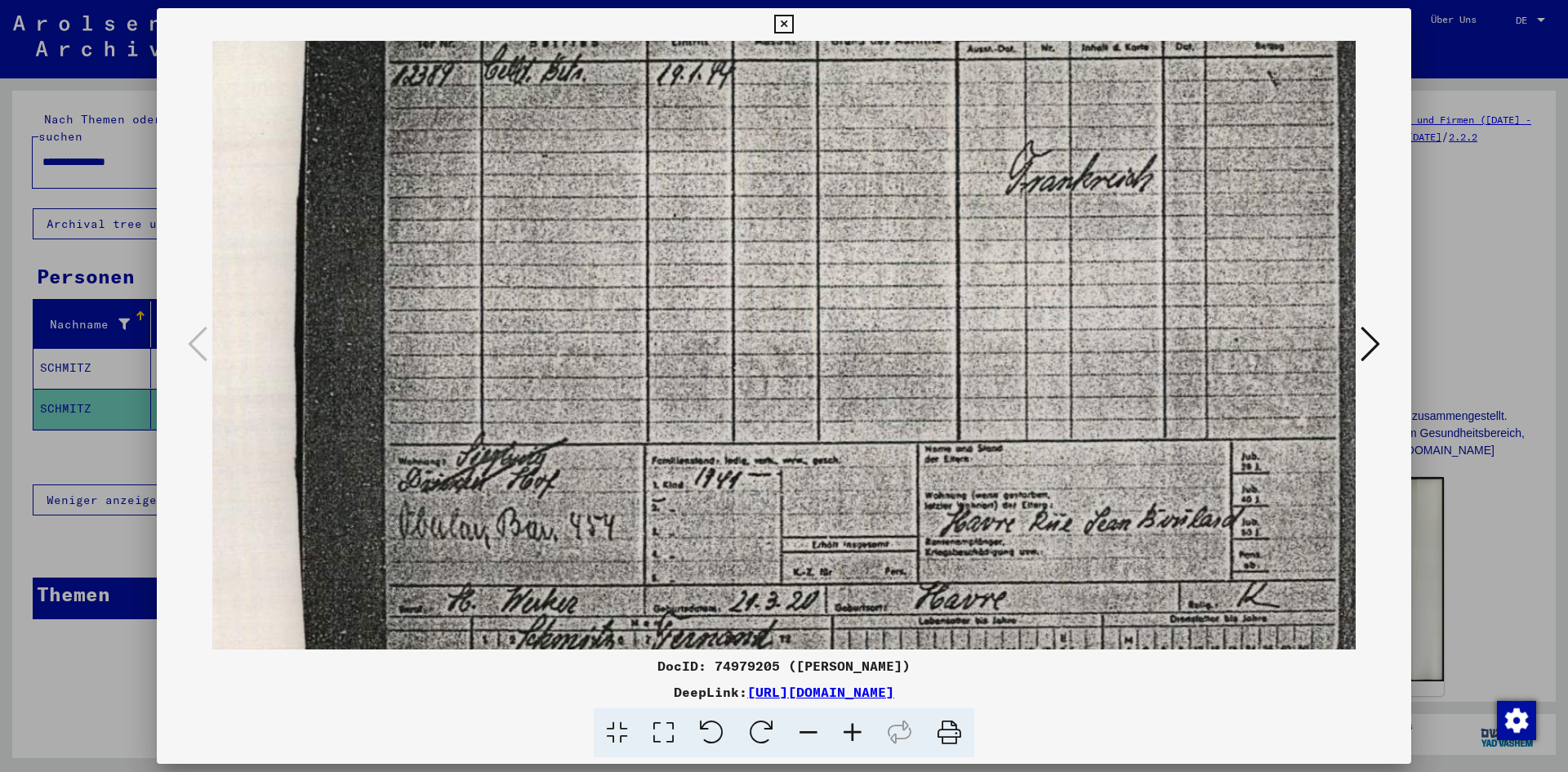
click at [856, 716] on icon at bounding box center [853, 733] width 44 height 50
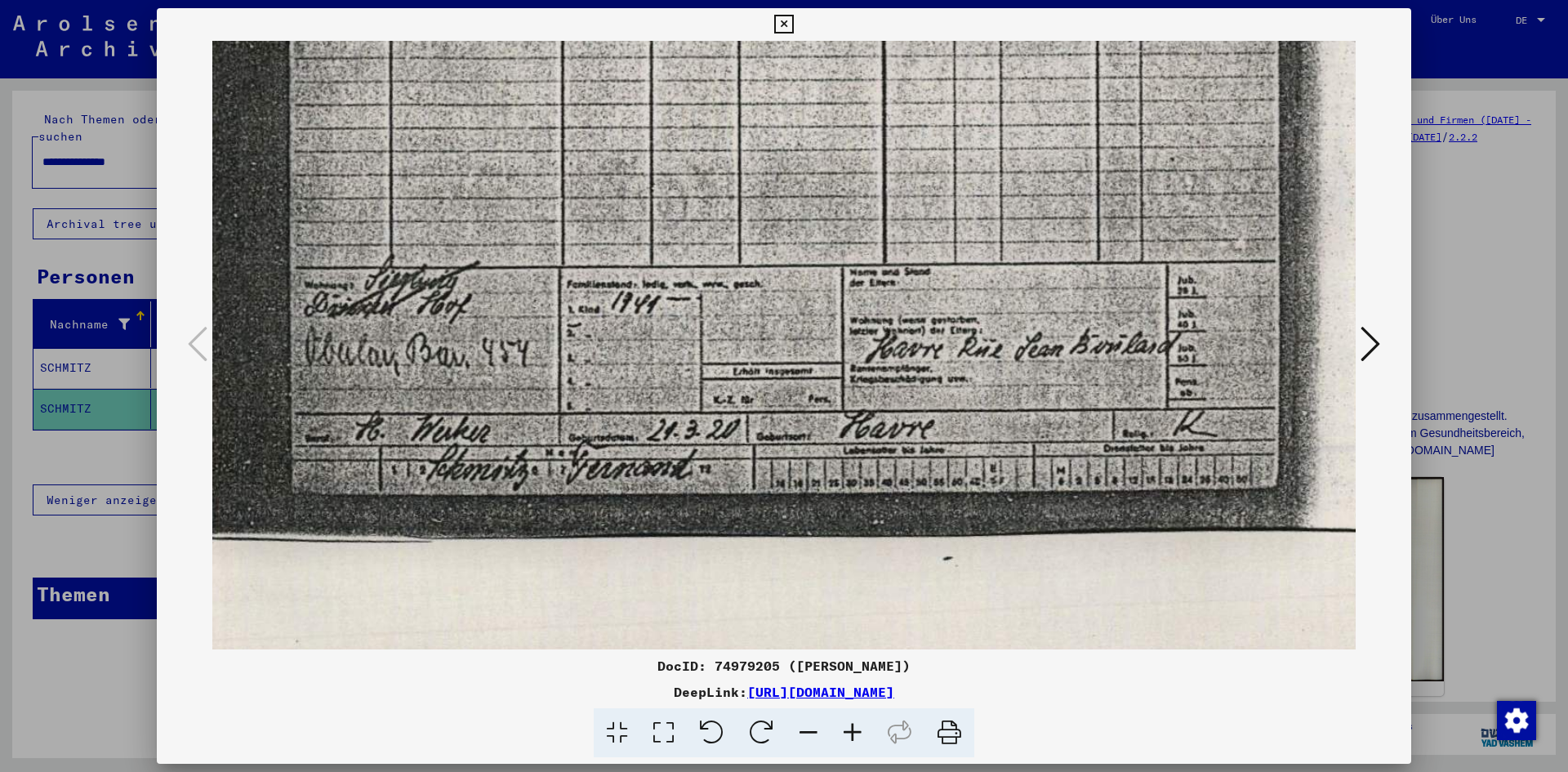
scroll to position [476, 216]
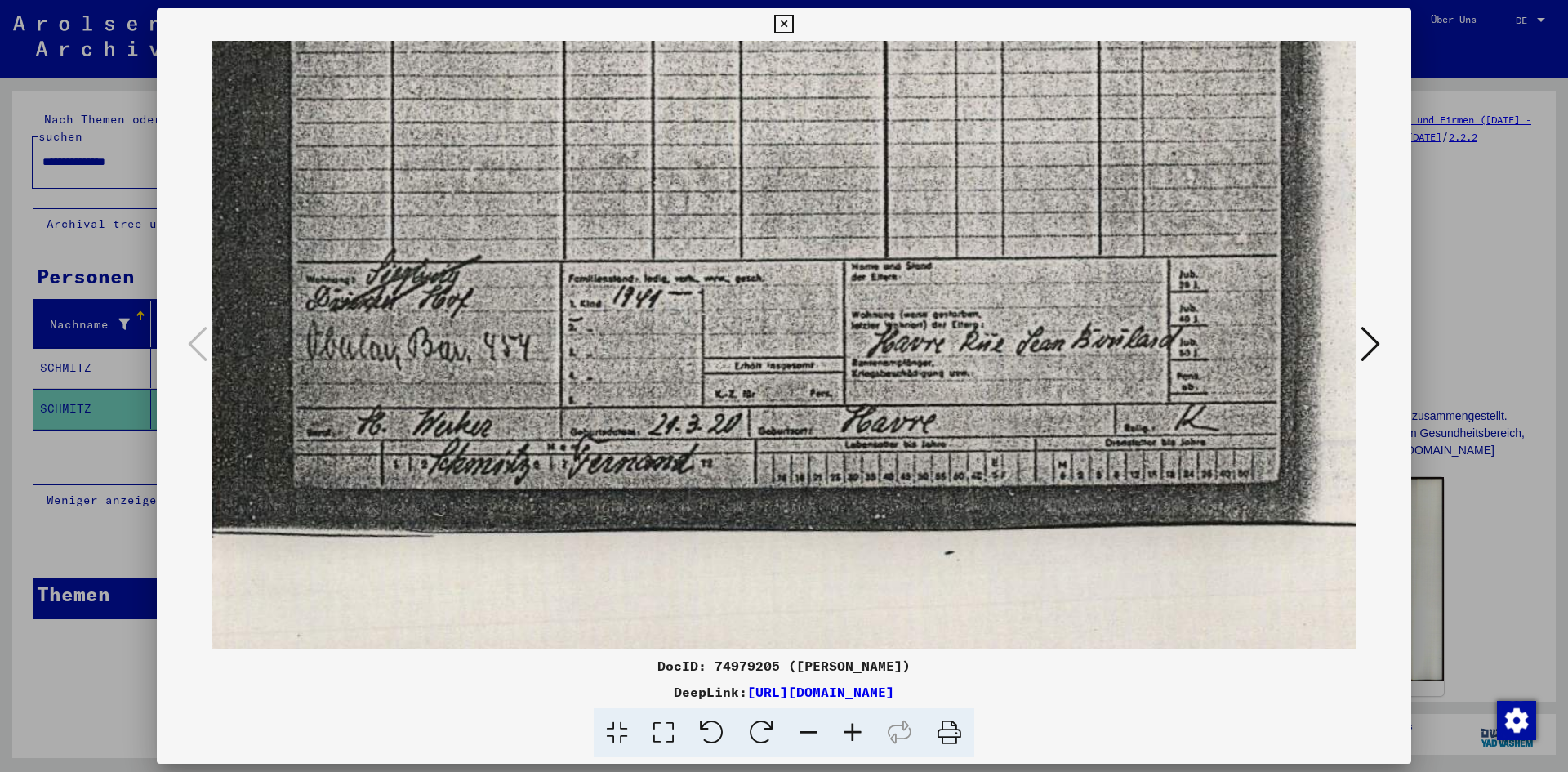
drag, startPoint x: 747, startPoint y: 519, endPoint x: 668, endPoint y: 229, distance: 300.6
click at [668, 229] on img at bounding box center [826, 155] width 1657 height 1180
click at [1466, 198] on div at bounding box center [784, 386] width 1568 height 772
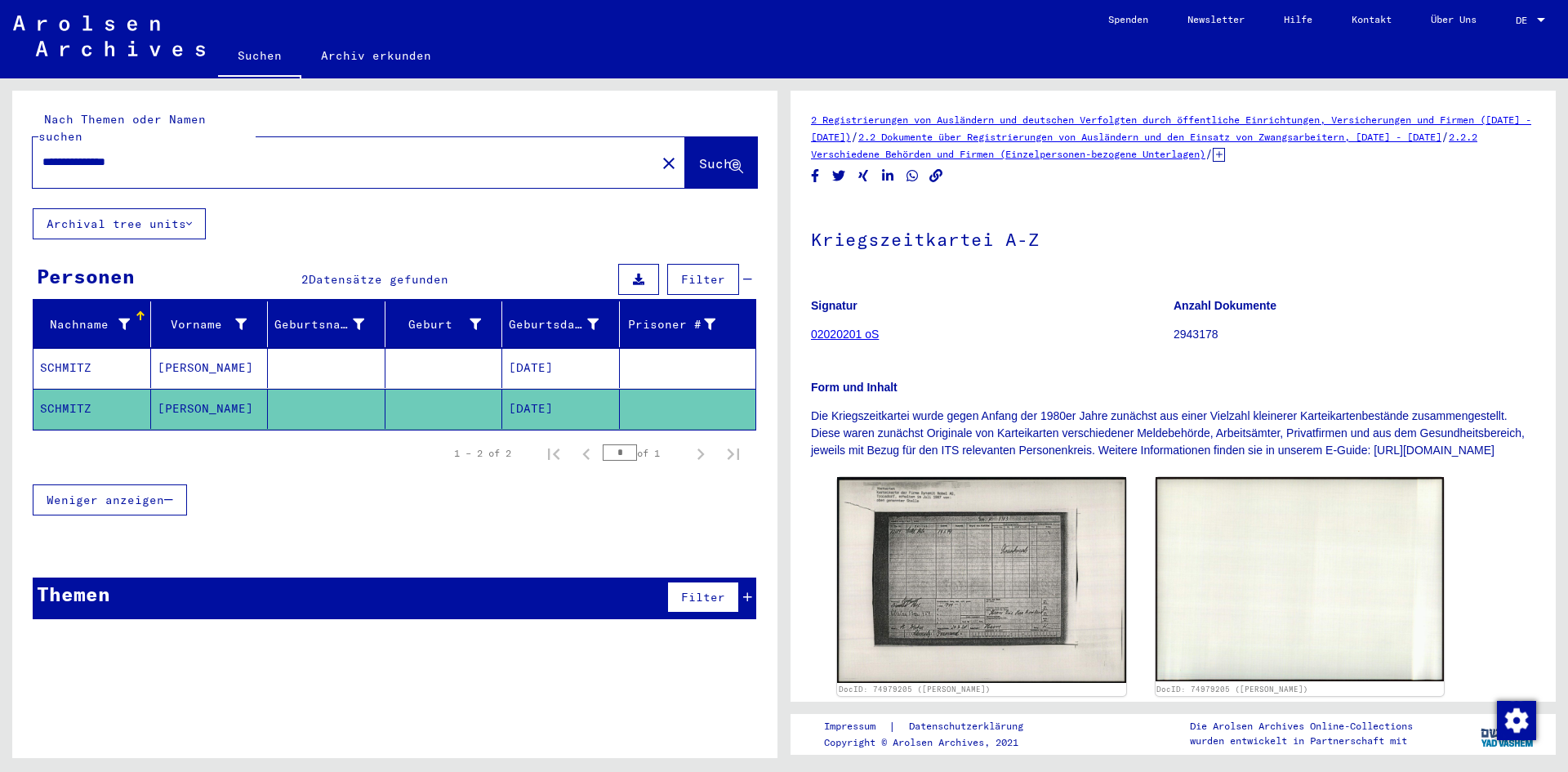
click at [425, 352] on mat-cell at bounding box center [444, 368] width 117 height 40
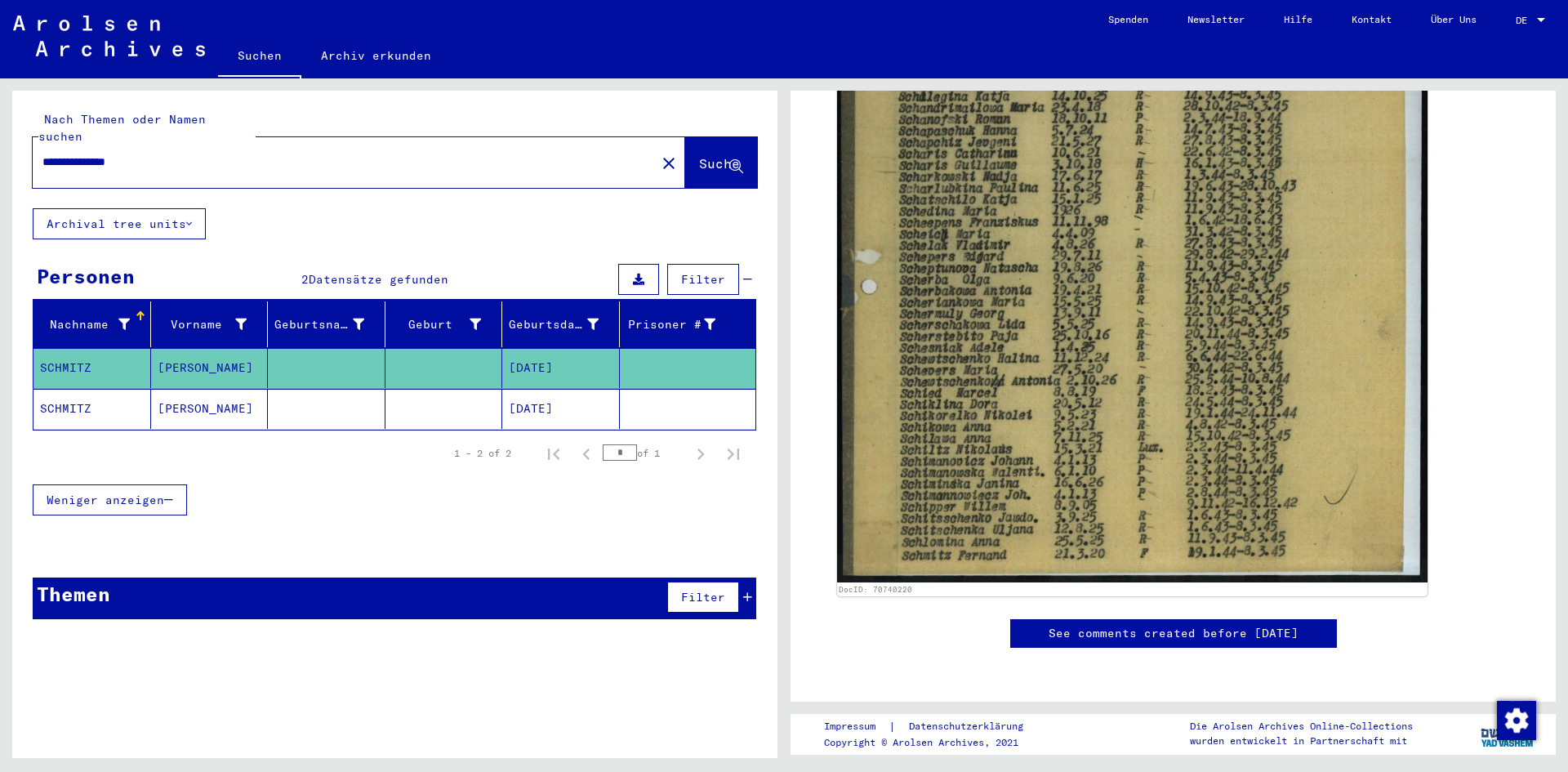
scroll to position [490, 0]
